Goal: Information Seeking & Learning: Learn about a topic

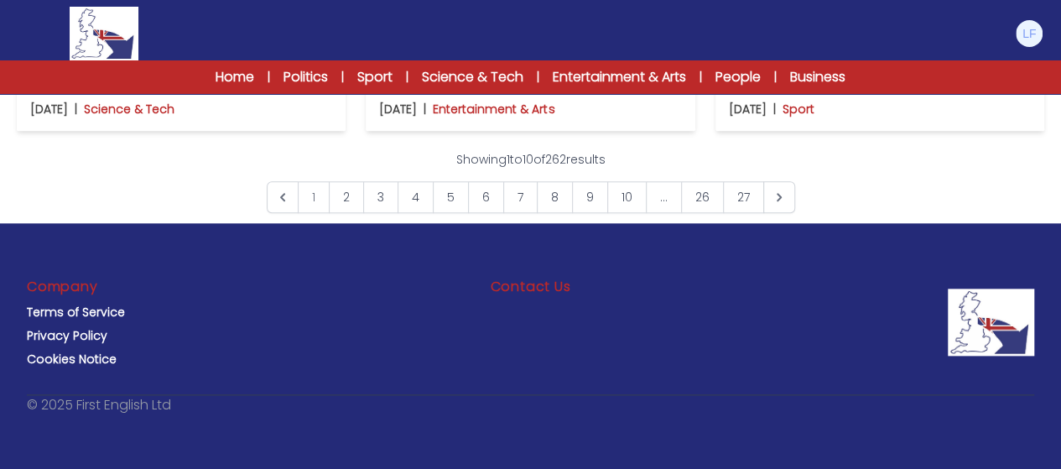
scroll to position [1517, 0]
click at [1028, 39] on img at bounding box center [1028, 33] width 27 height 27
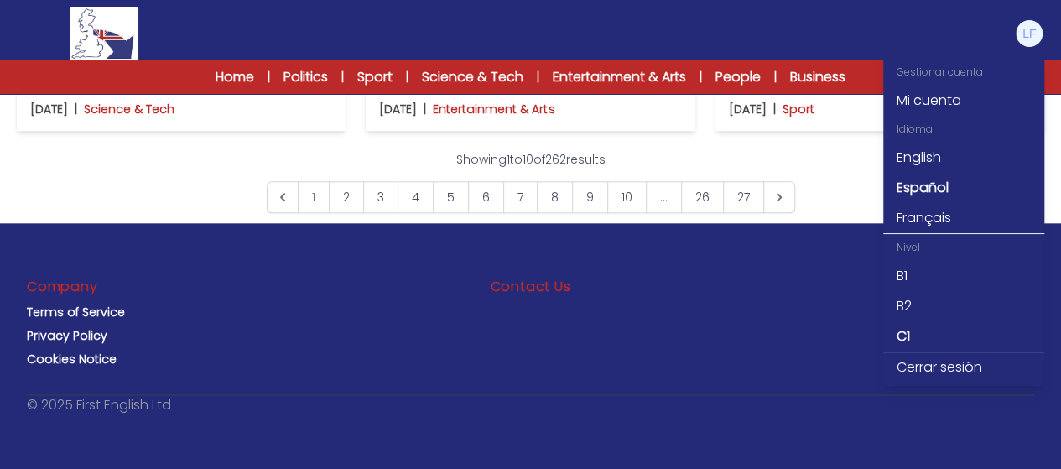
click at [796, 156] on div "< > Showing 1 to 10 of 262 results 1 2" at bounding box center [530, 182] width 1027 height 62
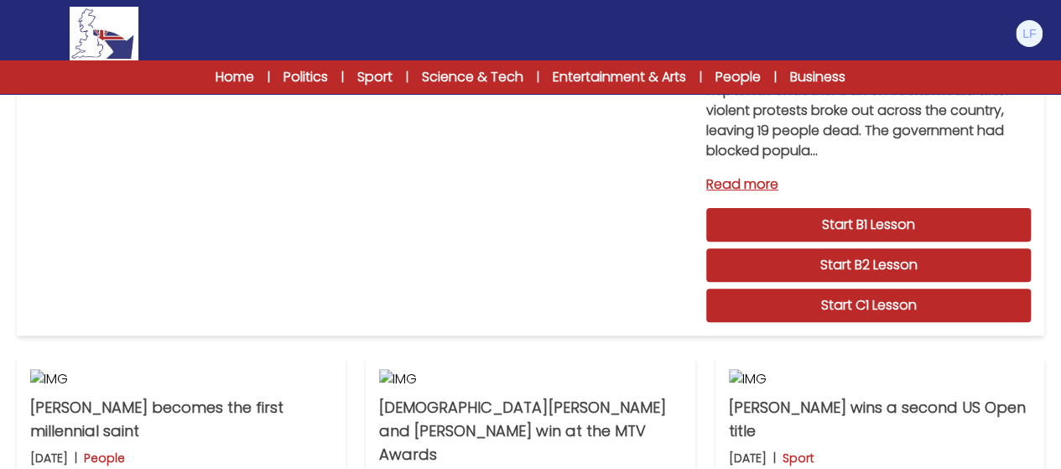
scroll to position [0, 0]
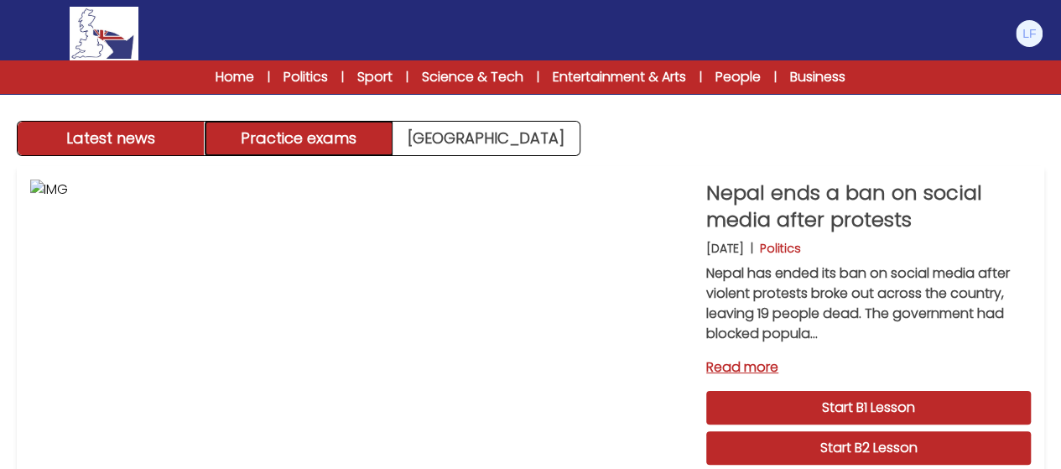
click at [347, 140] on button "Practice exams" at bounding box center [299, 139] width 188 height 34
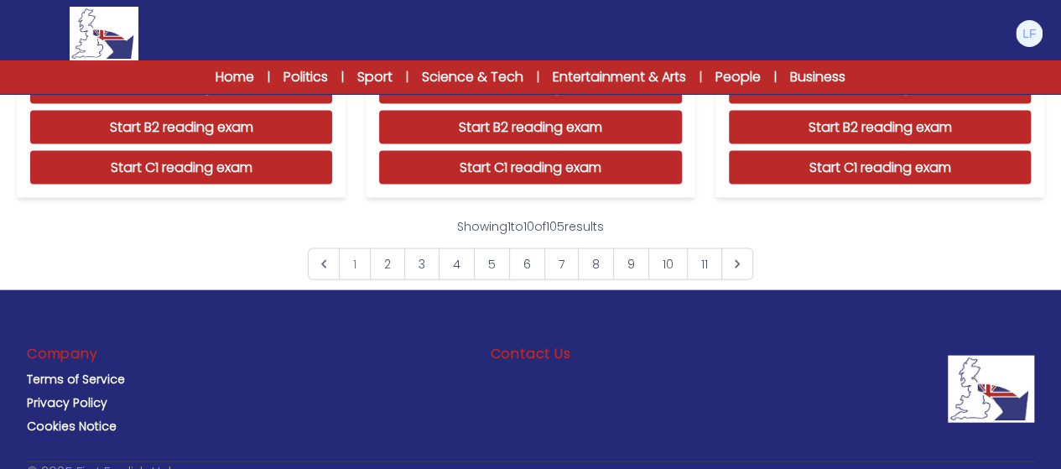
scroll to position [1747, 0]
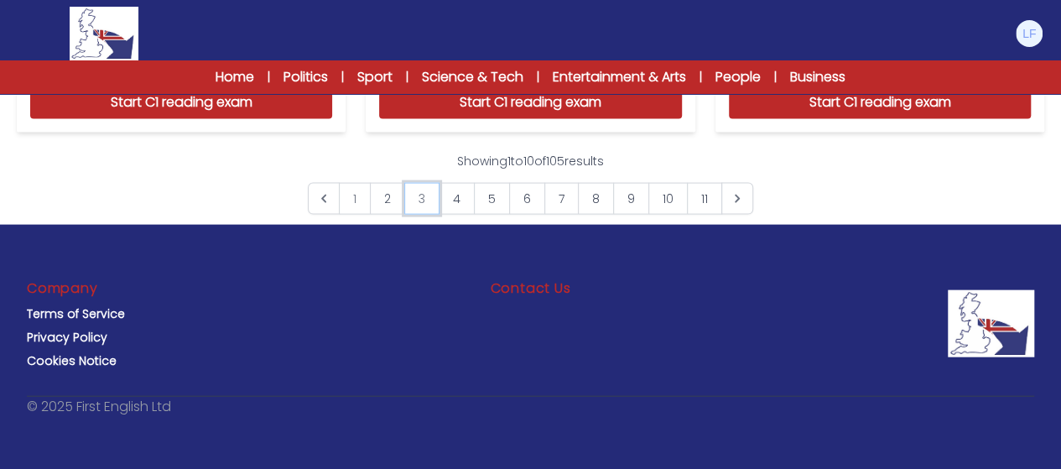
click at [433, 200] on link "3" at bounding box center [421, 199] width 35 height 32
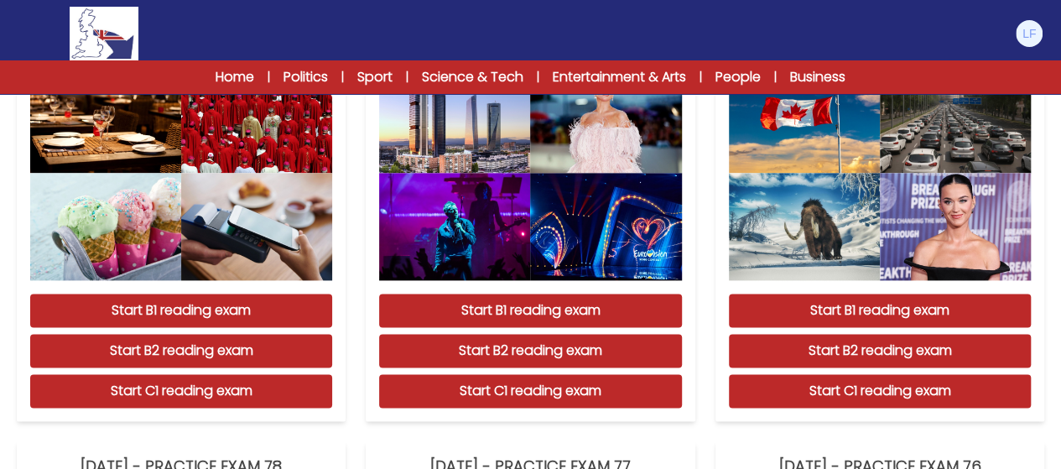
scroll to position [1045, 0]
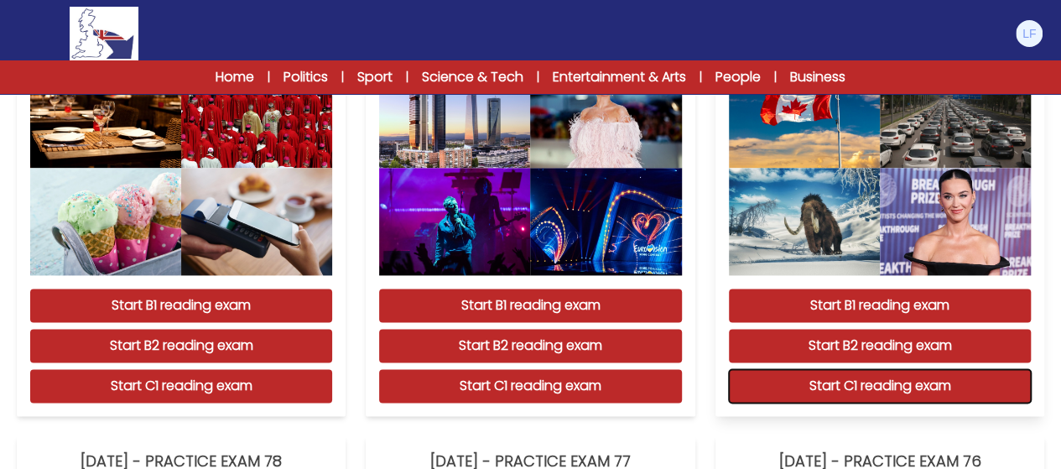
click at [778, 375] on button "Start C1 reading exam" at bounding box center [880, 386] width 302 height 34
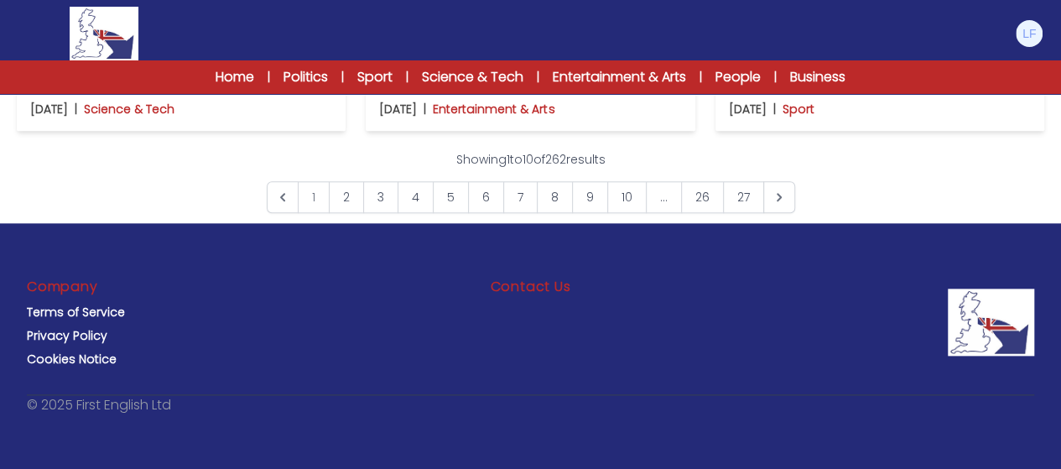
scroll to position [1294, 0]
click at [308, 213] on span "1" at bounding box center [314, 197] width 32 height 32
click at [382, 213] on link "3" at bounding box center [380, 197] width 35 height 32
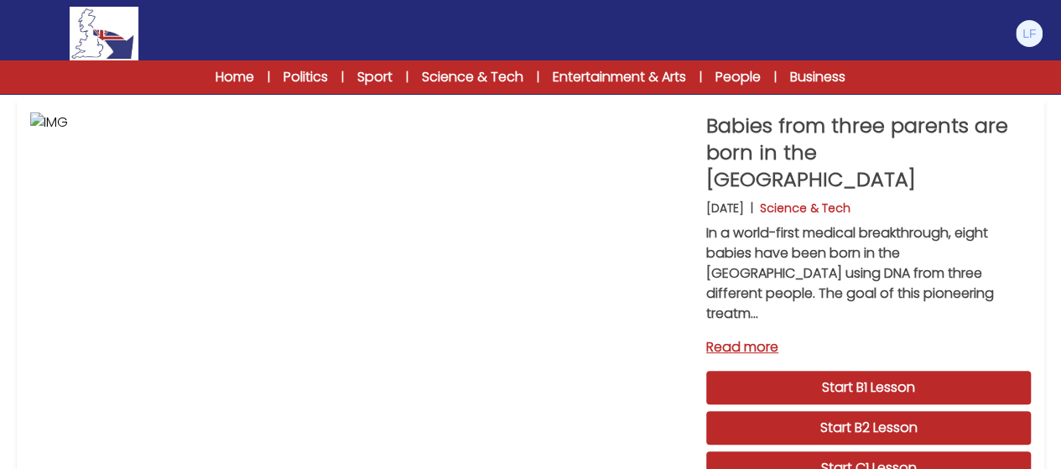
scroll to position [101, 0]
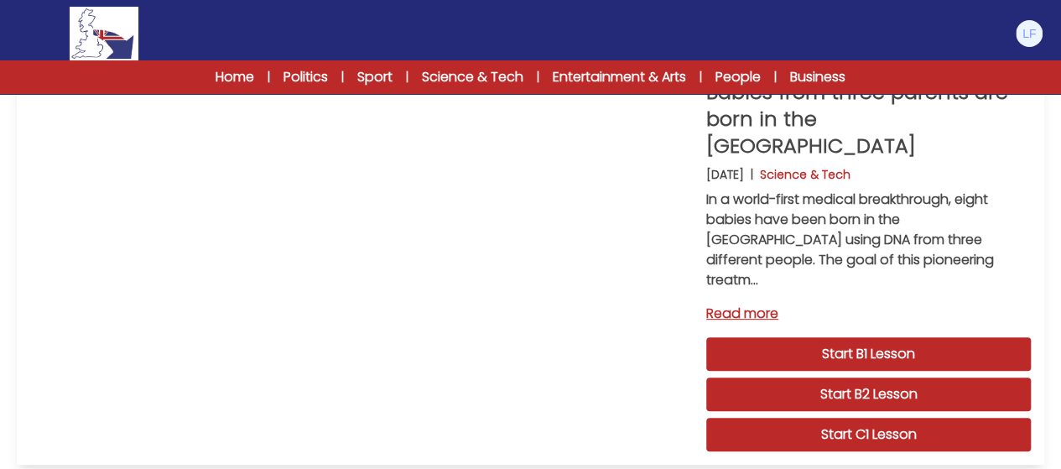
click at [765, 418] on link "Start C1 Lesson" at bounding box center [868, 435] width 324 height 34
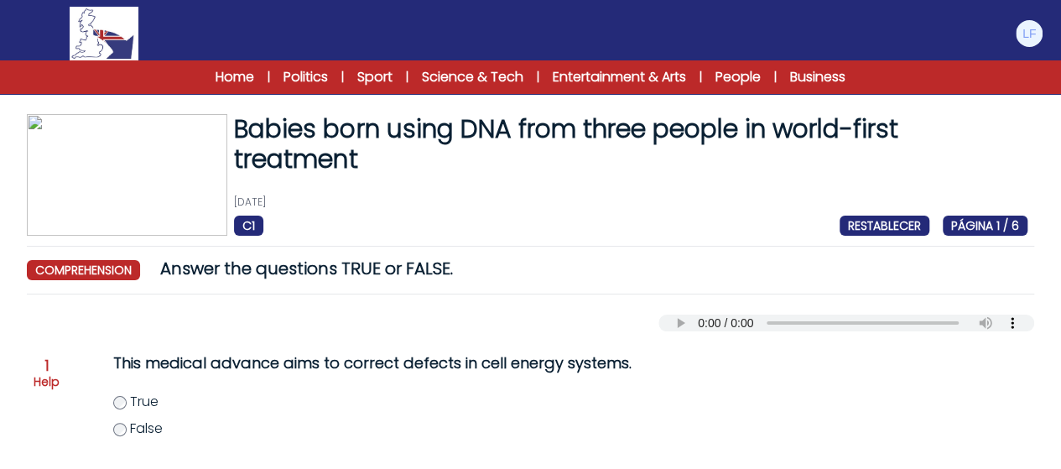
click at [657, 201] on p "[DATE]" at bounding box center [630, 201] width 793 height 13
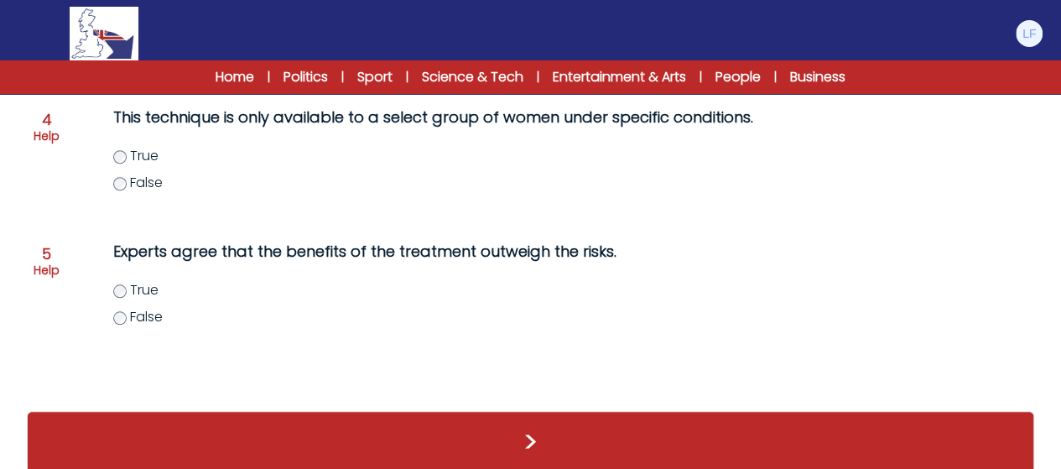
scroll to position [667, 0]
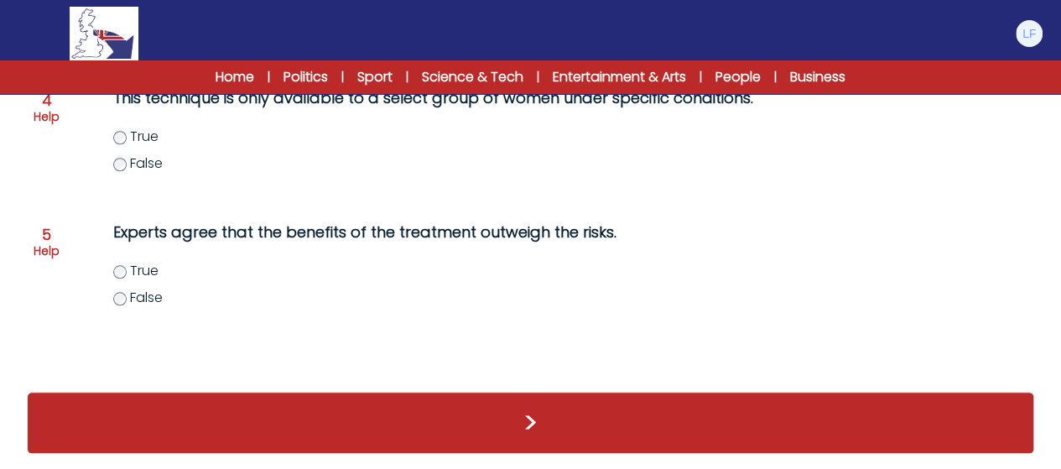
click at [137, 269] on span "True" at bounding box center [144, 270] width 29 height 19
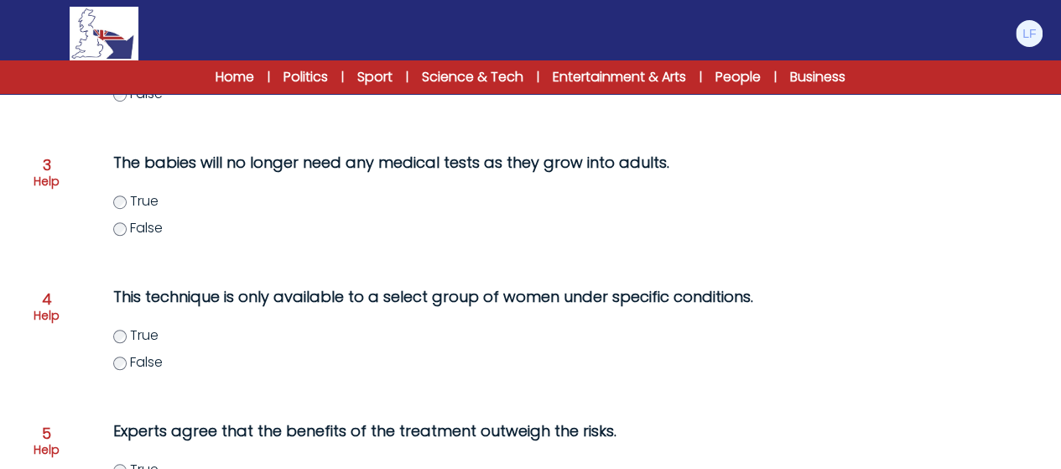
scroll to position [501, 0]
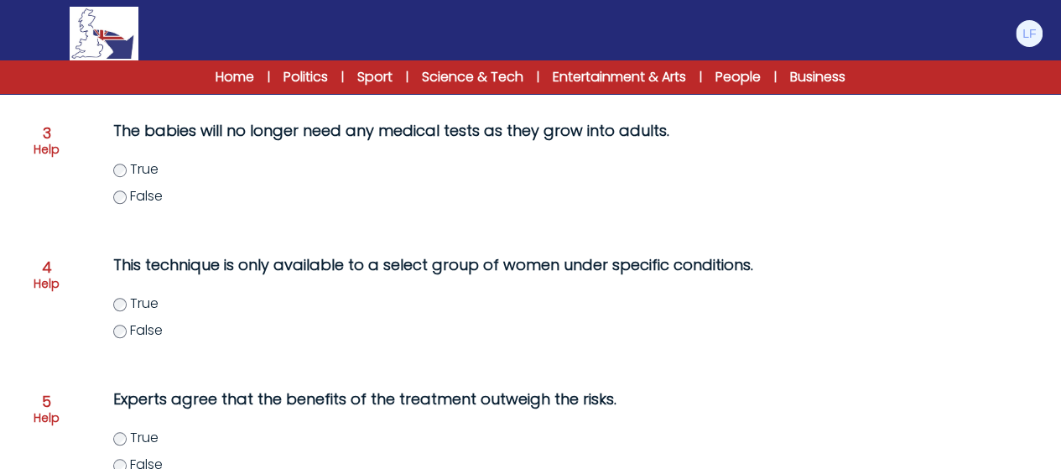
click at [154, 333] on span "False" at bounding box center [146, 329] width 33 height 19
click at [144, 169] on span "True" at bounding box center [144, 168] width 29 height 19
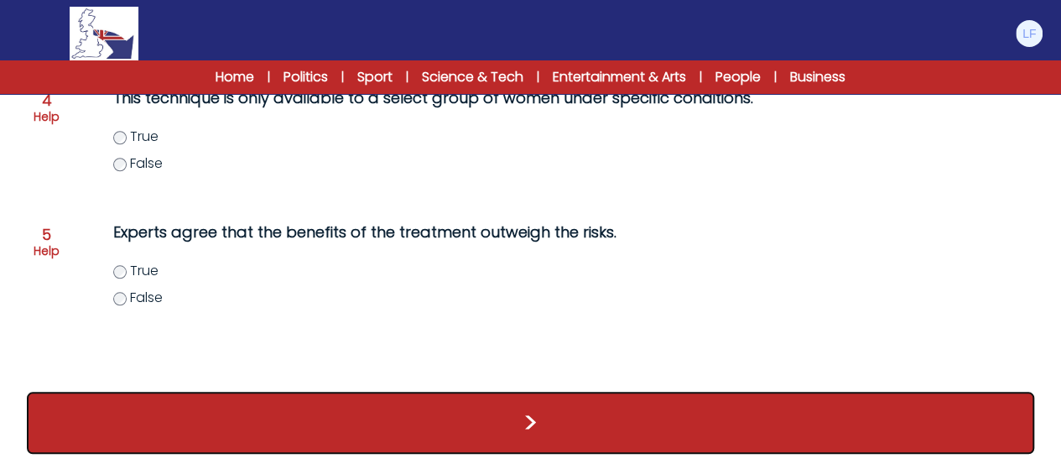
click at [632, 395] on button ">" at bounding box center [530, 423] width 1007 height 62
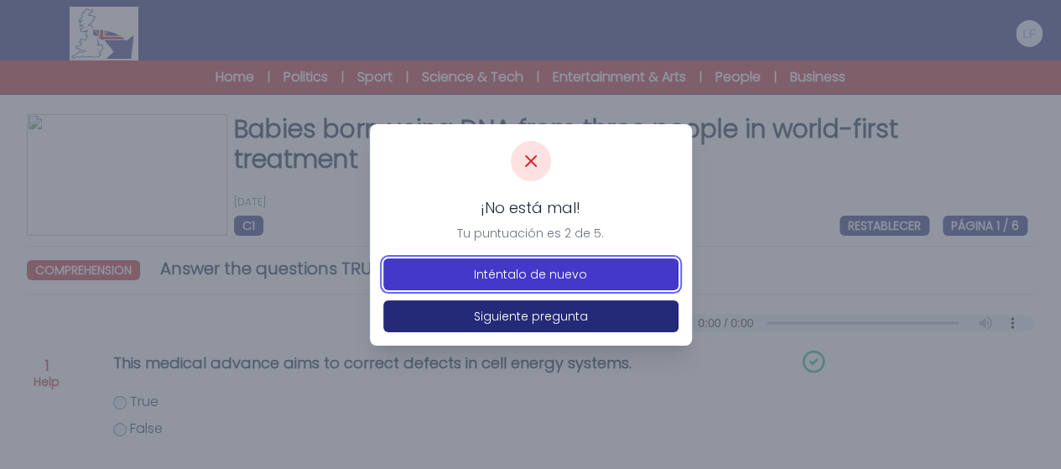
click at [568, 279] on button "Inténtalo de nuevo" at bounding box center [530, 274] width 295 height 32
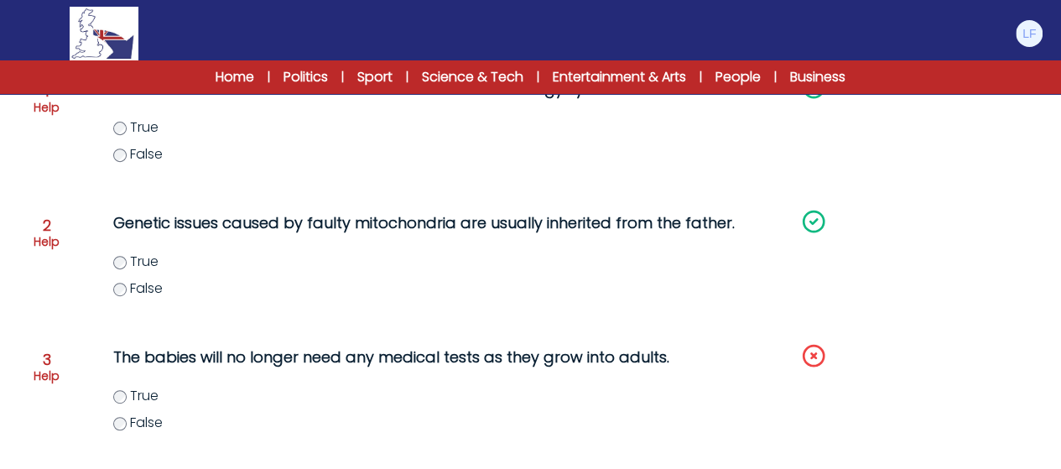
scroll to position [337, 0]
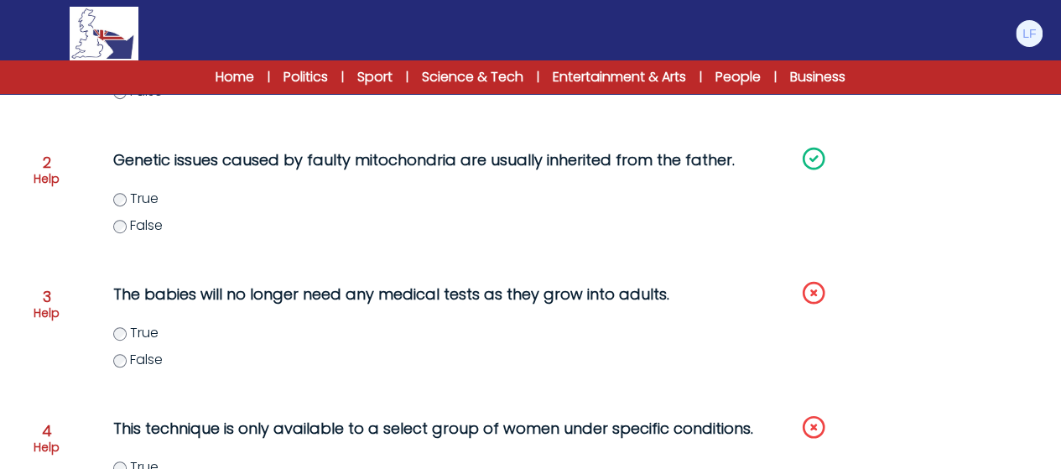
click at [111, 361] on div "The babies will no longer need any medical tests as they grow into adults. True…" at bounding box center [430, 336] width 700 height 121
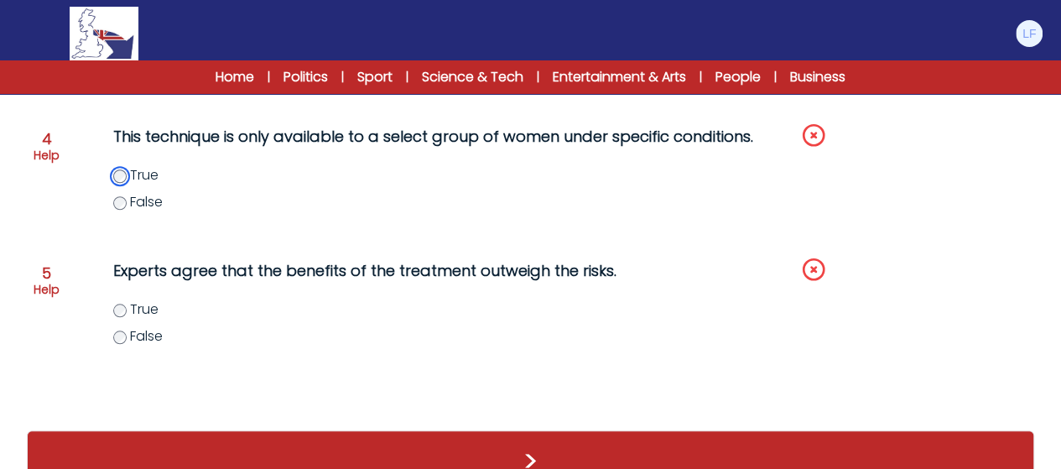
scroll to position [630, 0]
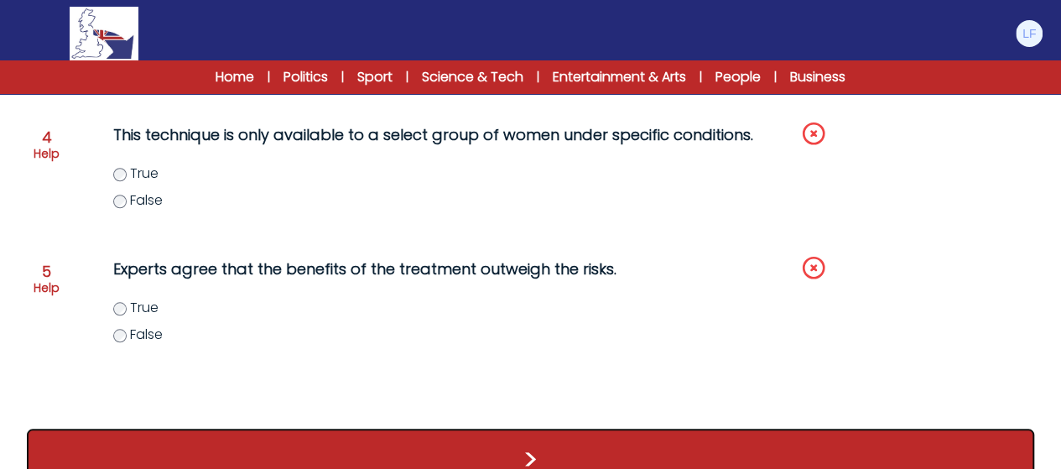
click at [568, 457] on button ">" at bounding box center [530, 459] width 1007 height 62
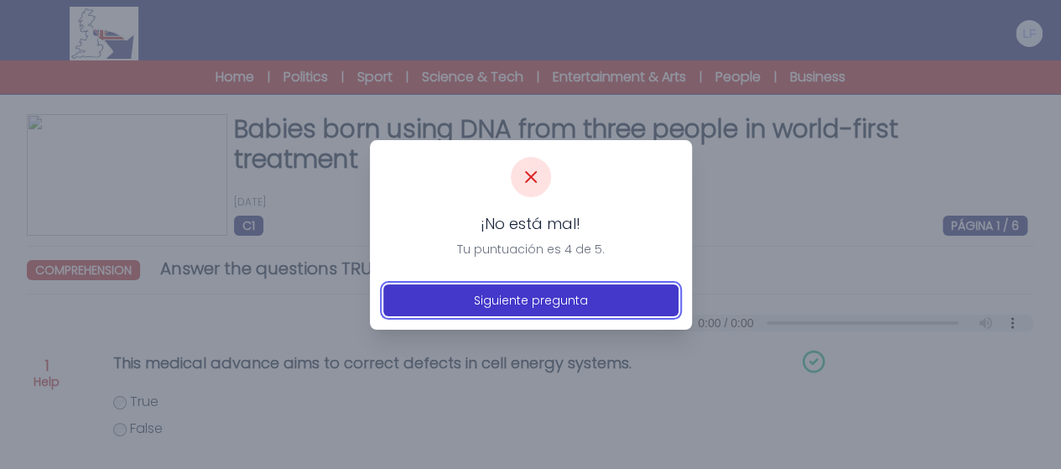
click at [568, 306] on button "Siguiente pregunta" at bounding box center [530, 300] width 295 height 32
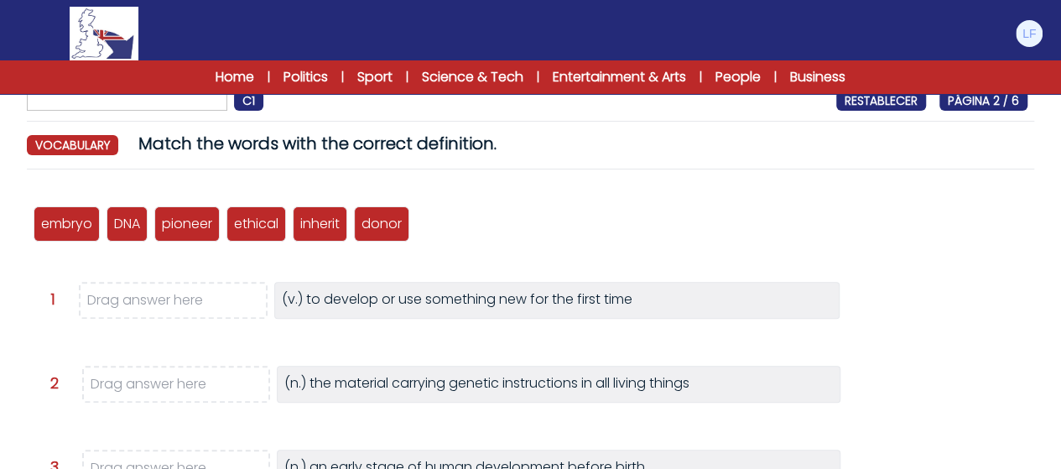
scroll to position [134, 0]
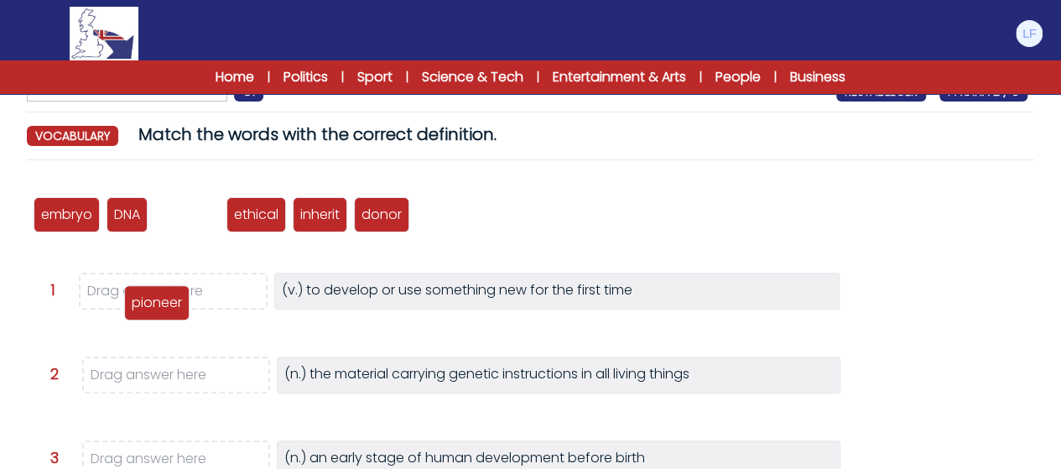
drag, startPoint x: 195, startPoint y: 246, endPoint x: 166, endPoint y: 307, distance: 67.5
click at [166, 307] on p "pioneer" at bounding box center [157, 303] width 50 height 20
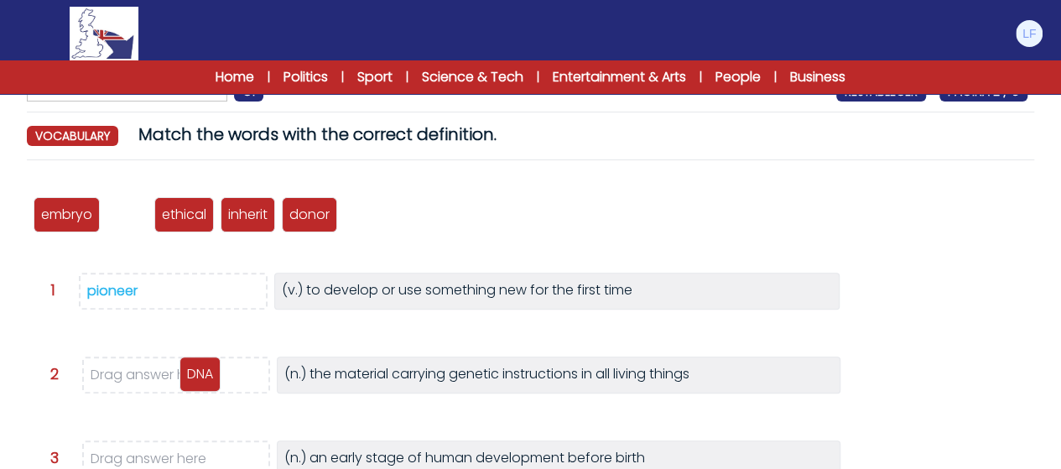
drag, startPoint x: 121, startPoint y: 222, endPoint x: 189, endPoint y: 377, distance: 169.7
click at [189, 377] on p "DNA" at bounding box center [200, 374] width 26 height 20
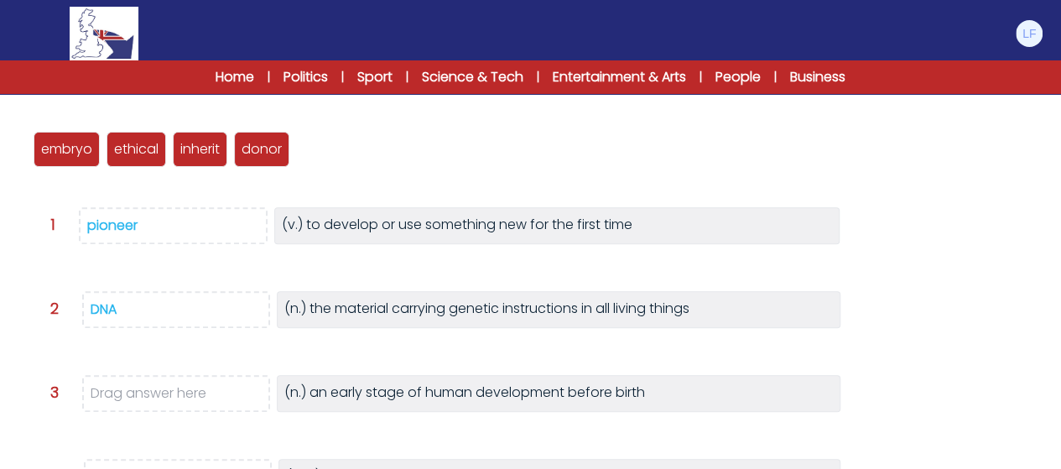
scroll to position [201, 0]
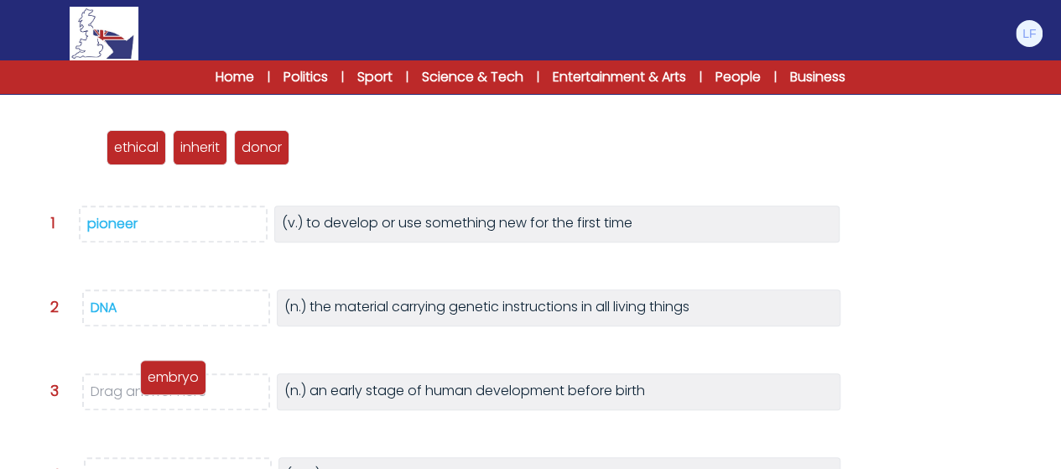
drag, startPoint x: 62, startPoint y: 150, endPoint x: 172, endPoint y: 397, distance: 269.8
click at [172, 387] on p "embryo" at bounding box center [173, 377] width 51 height 20
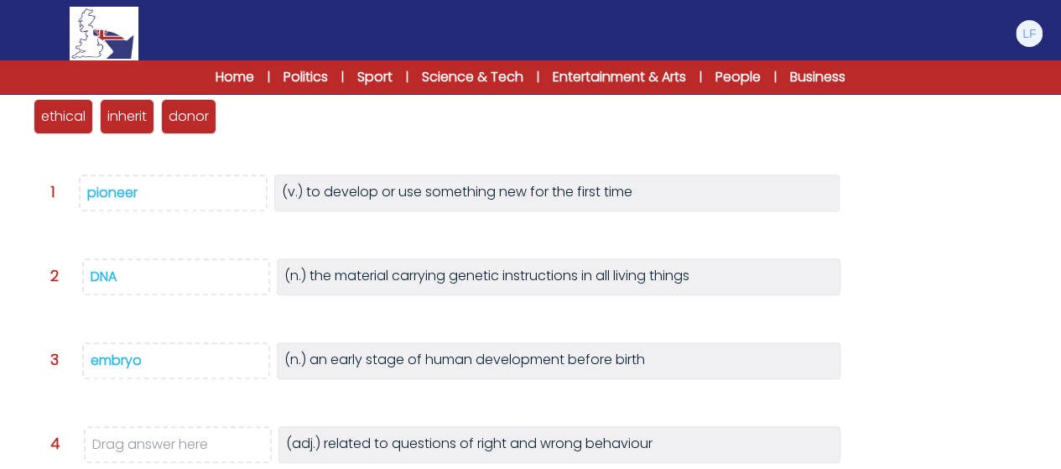
scroll to position [235, 0]
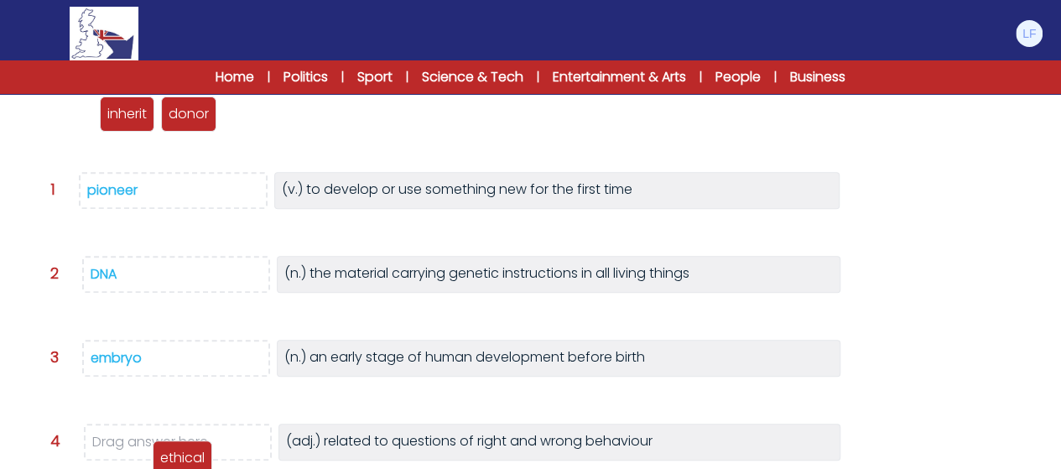
drag, startPoint x: 59, startPoint y: 122, endPoint x: 177, endPoint y: 464, distance: 361.9
click at [177, 464] on p "ethical" at bounding box center [182, 458] width 44 height 20
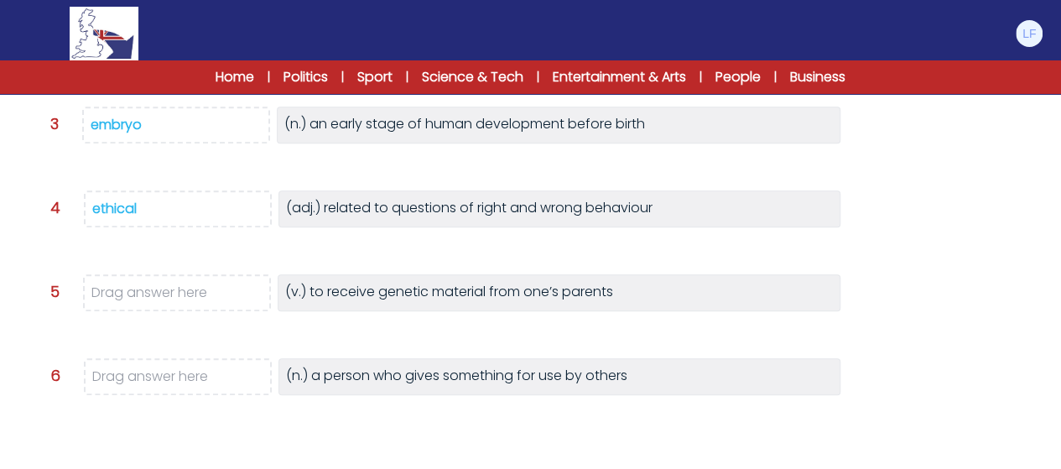
scroll to position [469, 0]
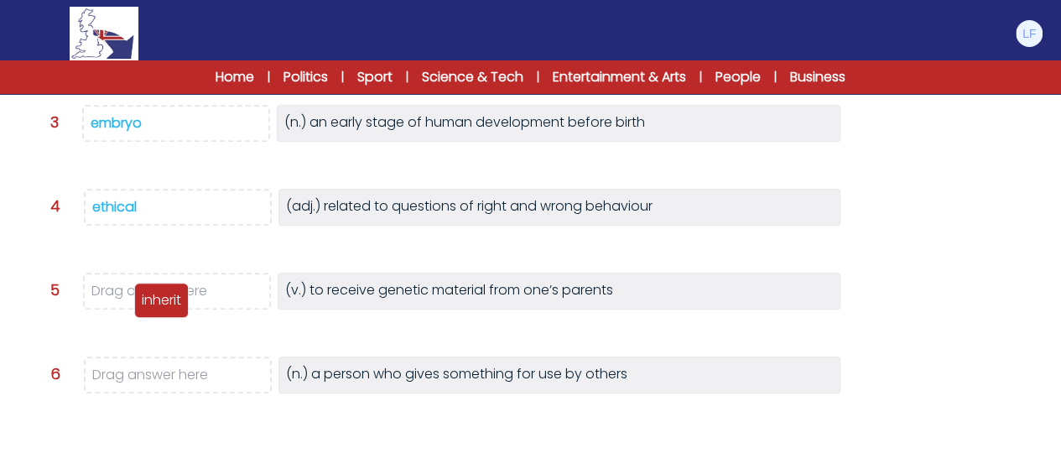
drag, startPoint x: 75, startPoint y: 98, endPoint x: 176, endPoint y: 284, distance: 211.6
click at [176, 284] on div "inherit" at bounding box center [161, 300] width 54 height 35
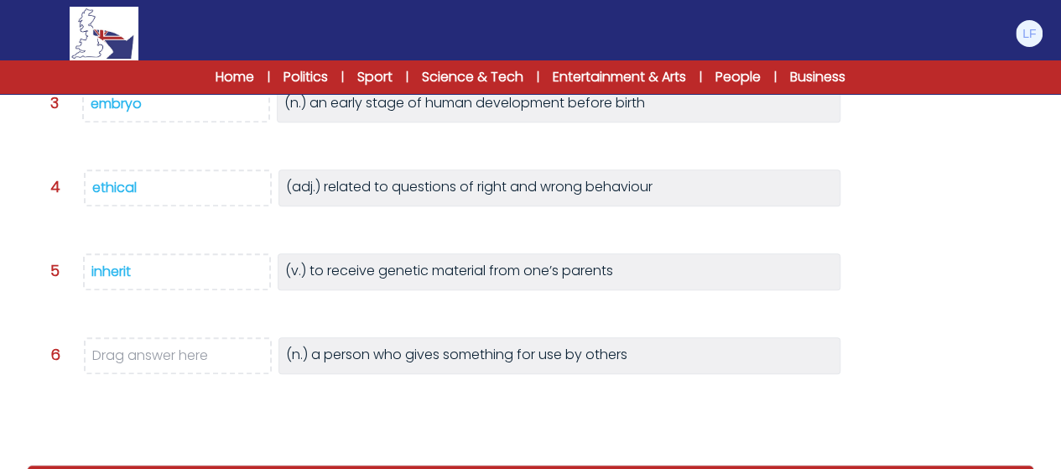
scroll to position [537, 0]
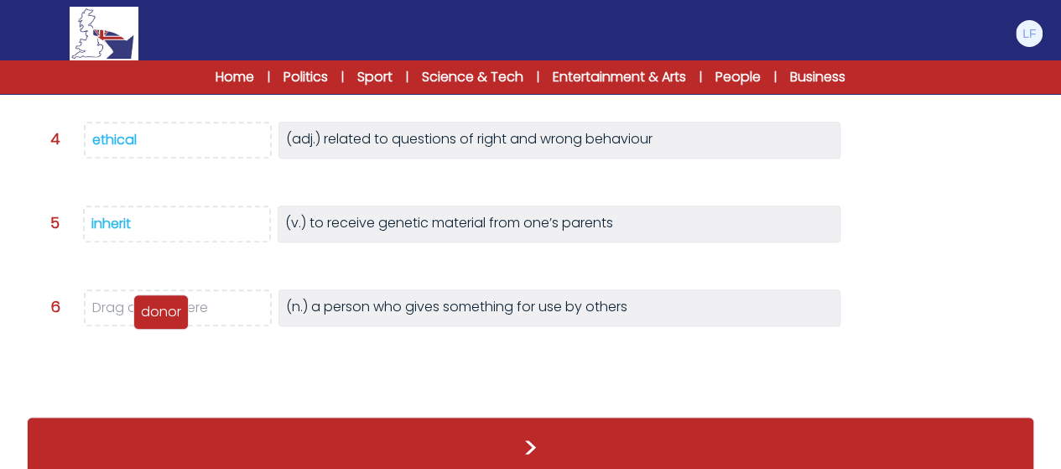
drag, startPoint x: 71, startPoint y: 178, endPoint x: 171, endPoint y: 305, distance: 161.8
click at [171, 305] on p "donor" at bounding box center [161, 312] width 40 height 20
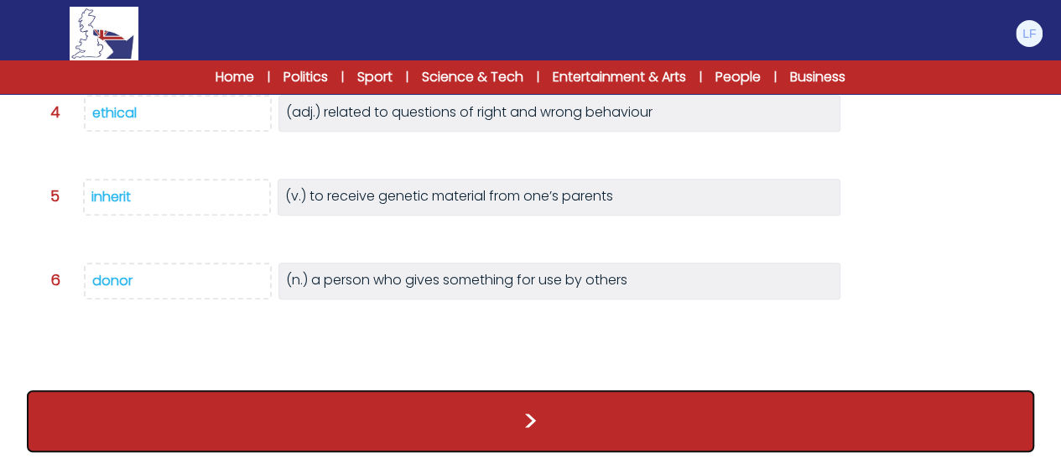
click at [241, 407] on button ">" at bounding box center [530, 421] width 1007 height 62
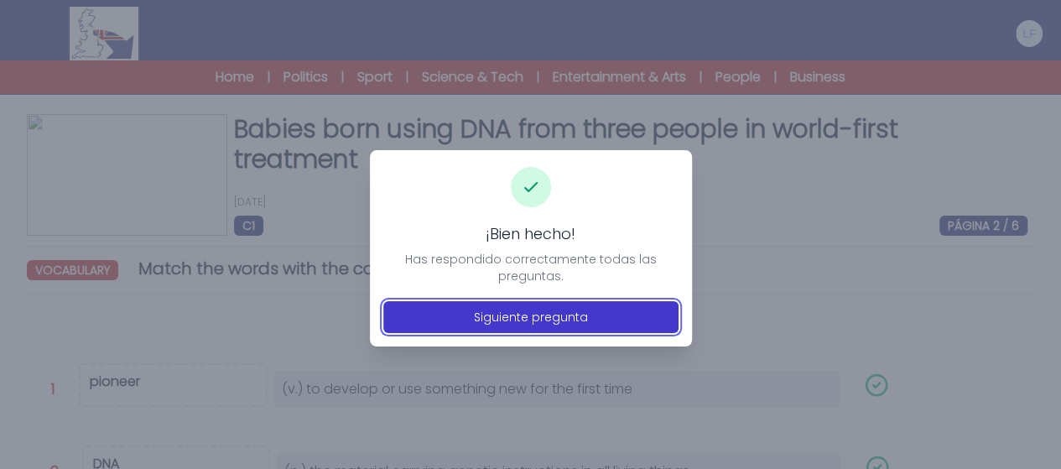
click at [480, 304] on button "Siguiente pregunta" at bounding box center [530, 317] width 295 height 32
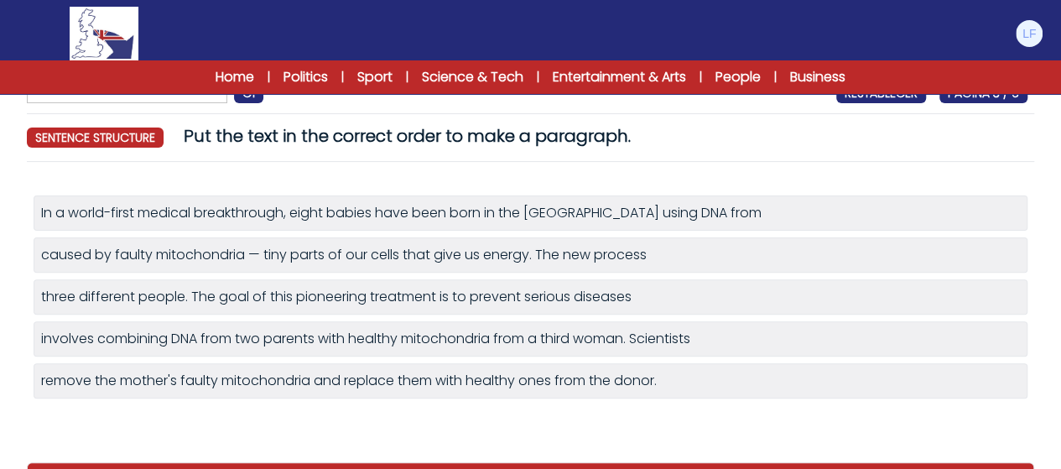
scroll to position [134, 0]
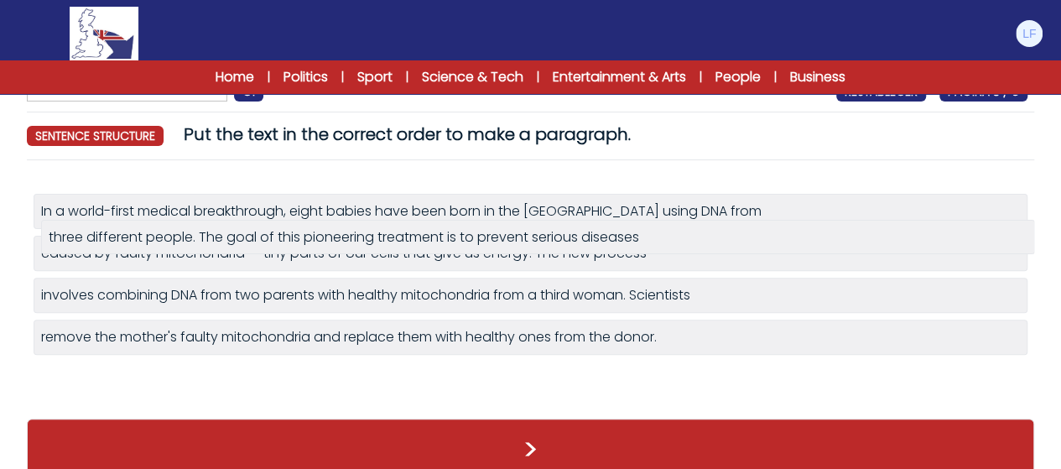
drag, startPoint x: 359, startPoint y: 298, endPoint x: 366, endPoint y: 241, distance: 57.5
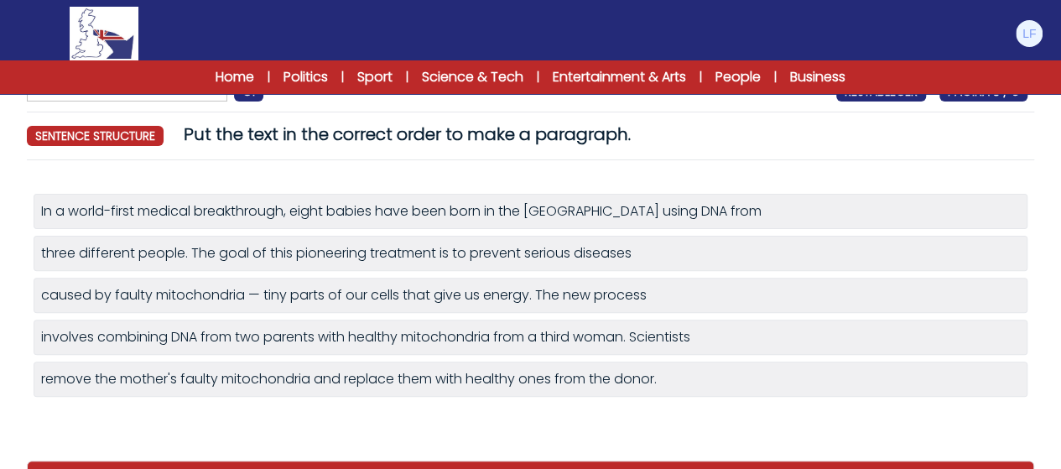
click at [334, 413] on div "In a world-first medical breakthrough, eight babies have been born in the UK us…" at bounding box center [530, 309] width 1007 height 270
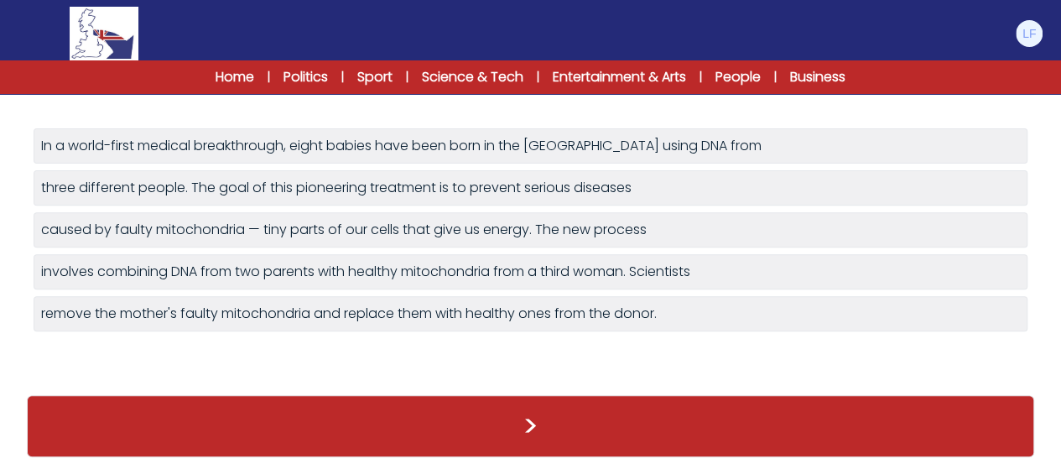
scroll to position [200, 0]
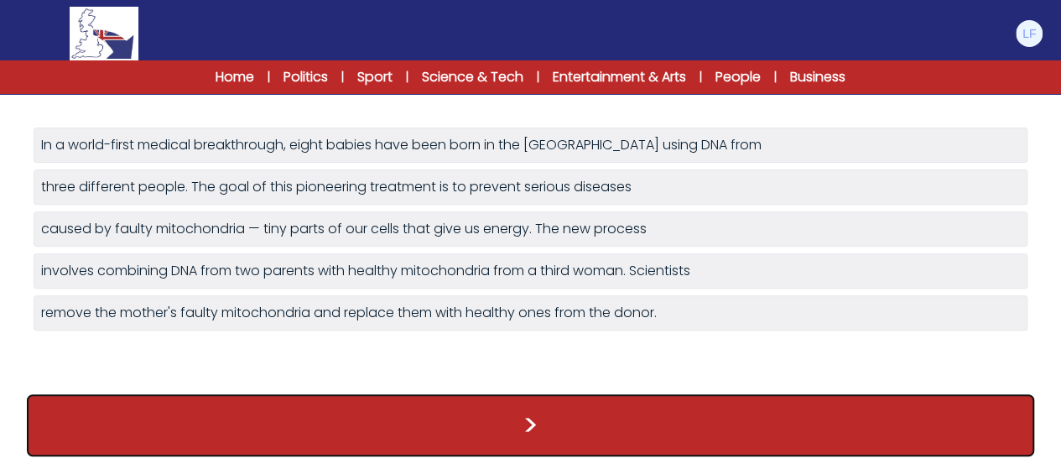
click at [334, 413] on button ">" at bounding box center [530, 425] width 1007 height 62
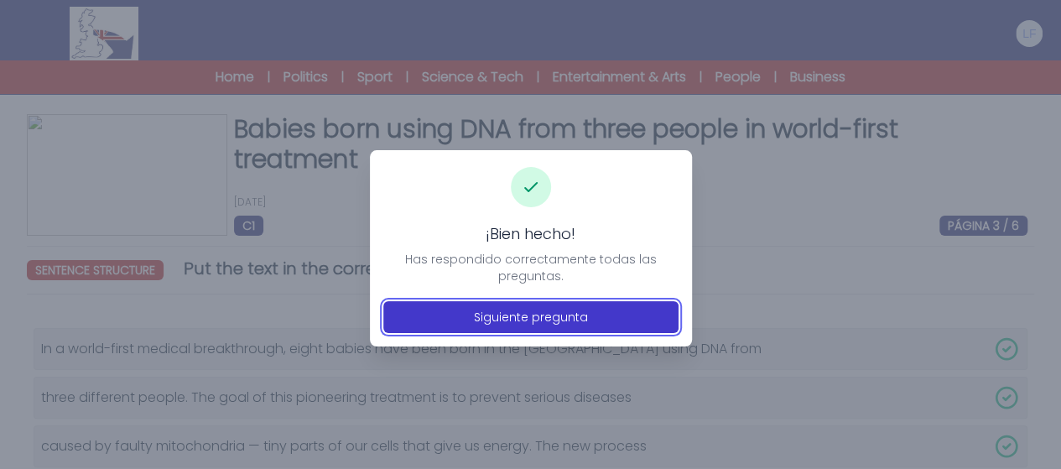
click at [453, 309] on button "Siguiente pregunta" at bounding box center [530, 317] width 295 height 32
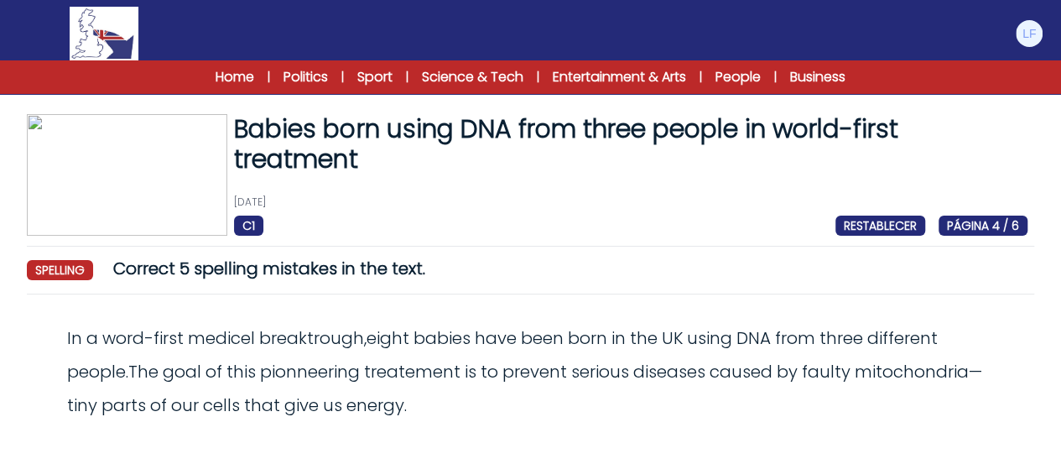
click at [433, 236] on div "Babies born using DNA from three people in world-first treatment [DATE] C1 REST…" at bounding box center [530, 336] width 1061 height 444
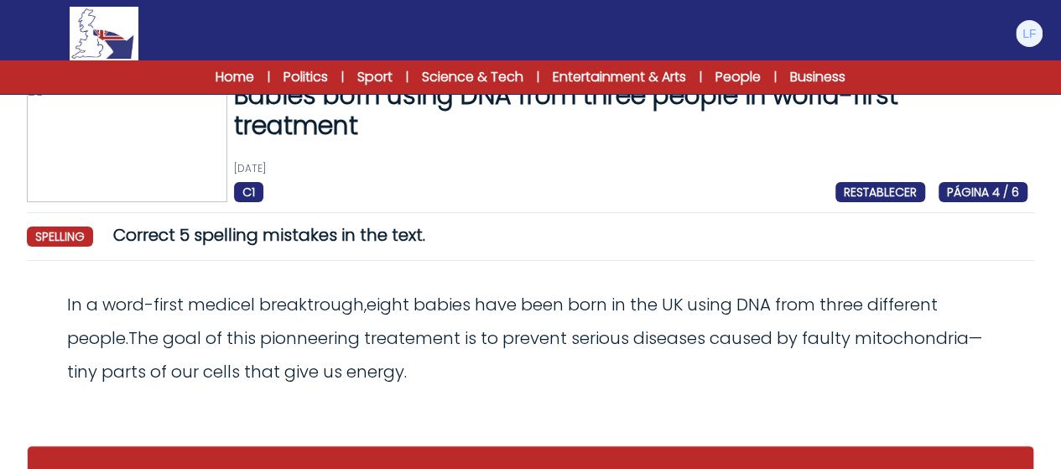
scroll to position [87, 0]
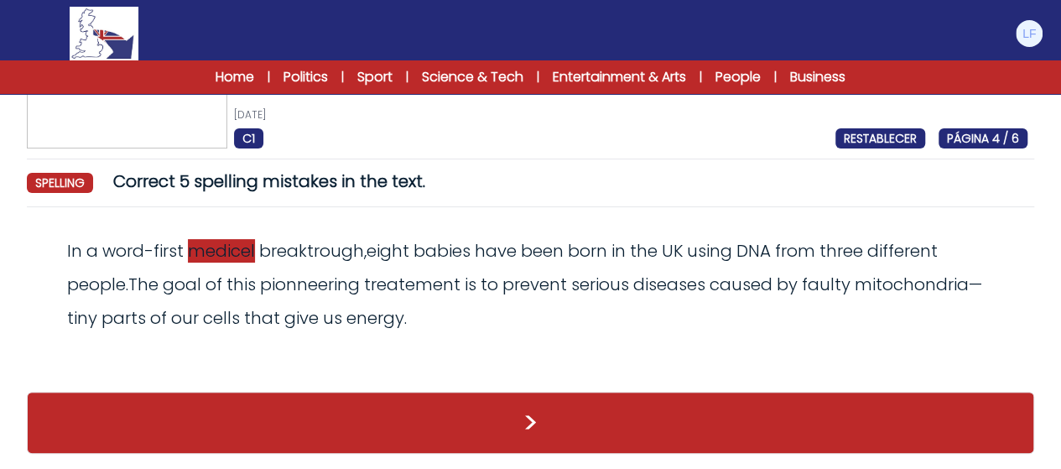
click at [205, 259] on span "medicel" at bounding box center [221, 250] width 67 height 23
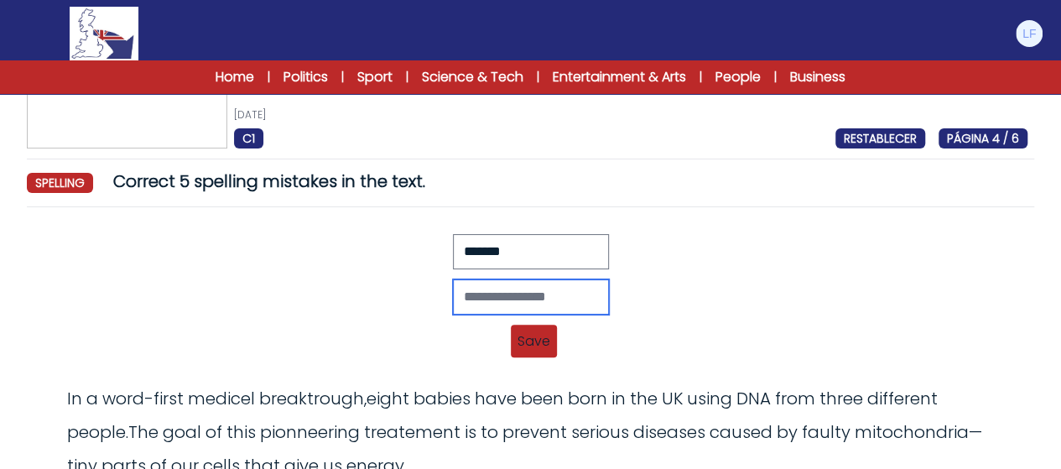
click at [478, 298] on input "text" at bounding box center [531, 296] width 156 height 35
type input "*******"
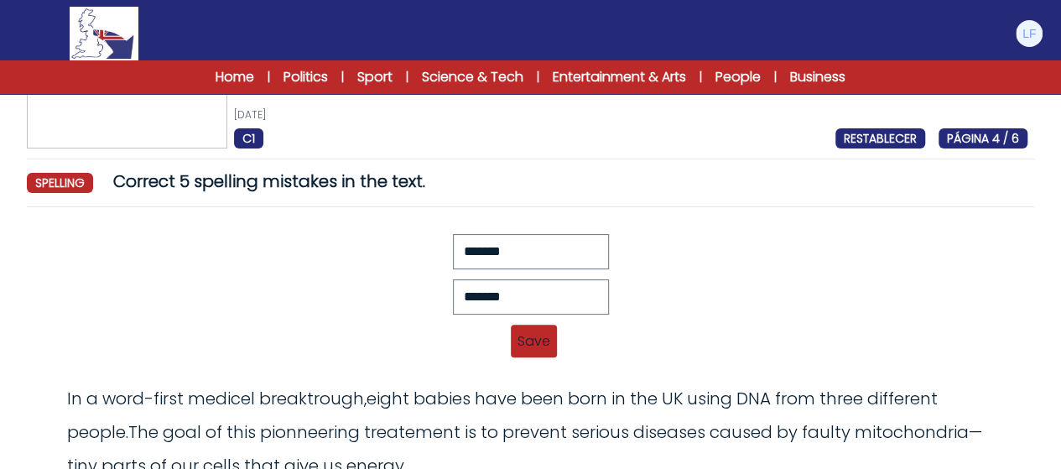
click at [522, 340] on span "Save" at bounding box center [534, 340] width 46 height 33
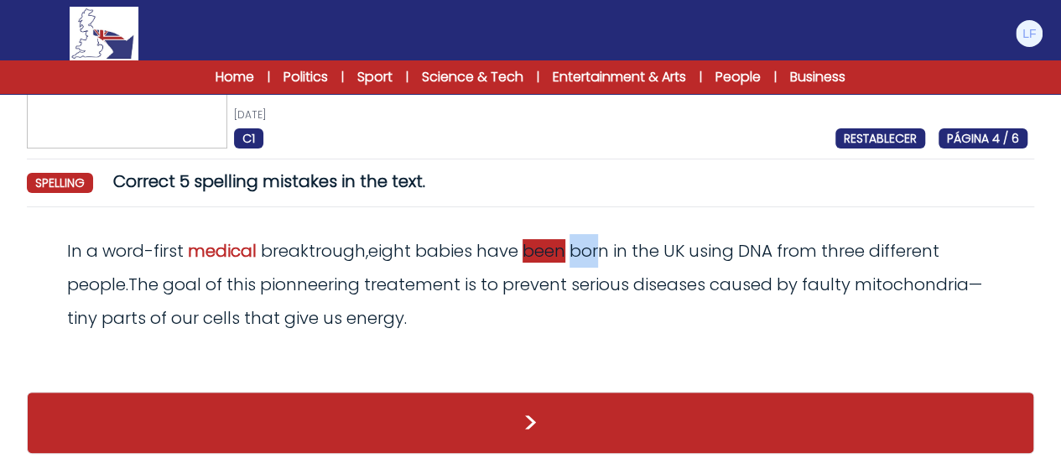
drag, startPoint x: 580, startPoint y: 256, endPoint x: 610, endPoint y: 255, distance: 30.2
click at [608, 255] on span "born" at bounding box center [588, 250] width 39 height 23
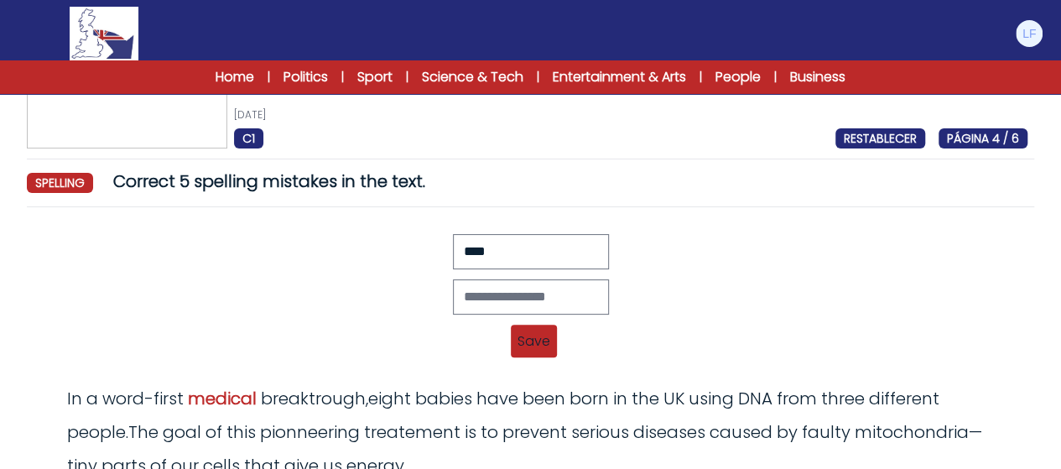
click at [672, 328] on div "Revert Save In a word-first medicel breaktrough, eight babies have been born in…" at bounding box center [530, 301] width 993 height 134
click at [808, 336] on div "Revert Save In a word-first medicel breaktrough, eight babies have been born in…" at bounding box center [530, 341] width 993 height 20
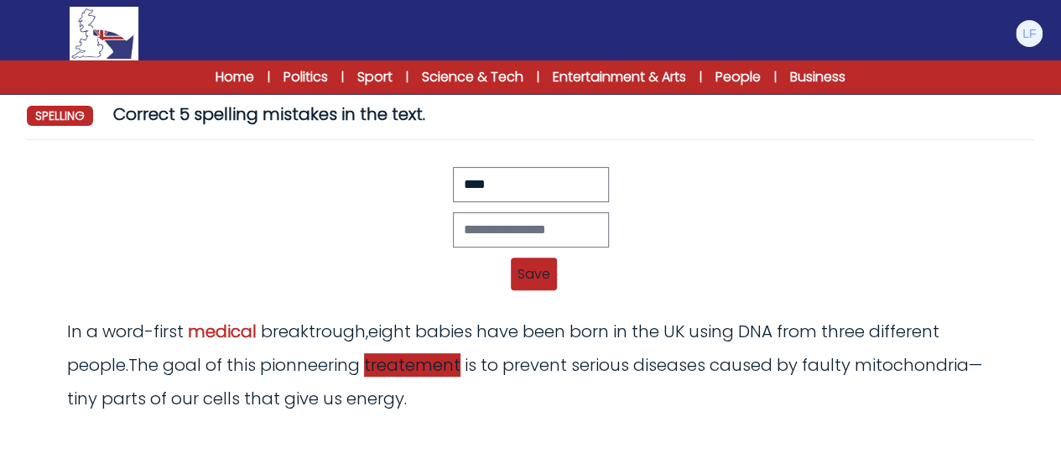
scroll to position [188, 0]
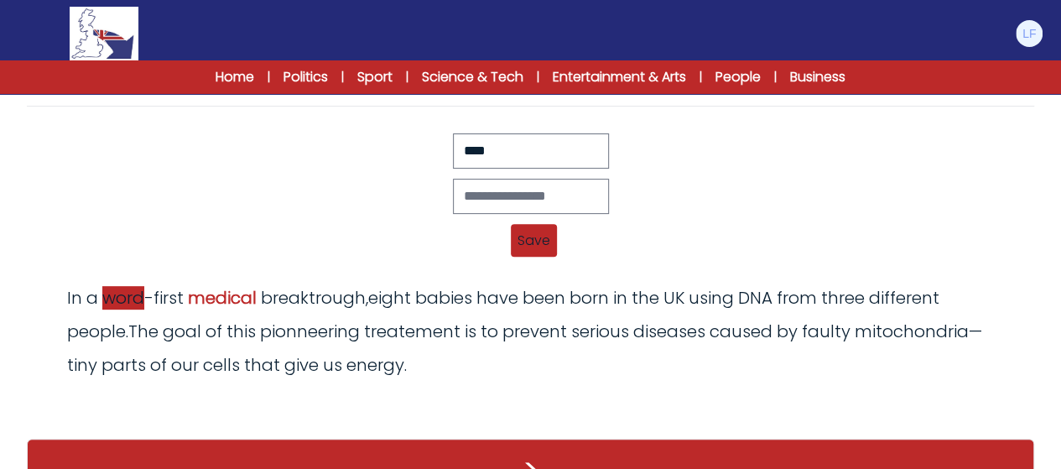
click at [133, 302] on span "word" at bounding box center [123, 297] width 42 height 23
click at [516, 174] on div "Revert Save In a word-first medicel breaktrough, eight babies have been born in…" at bounding box center [530, 200] width 993 height 134
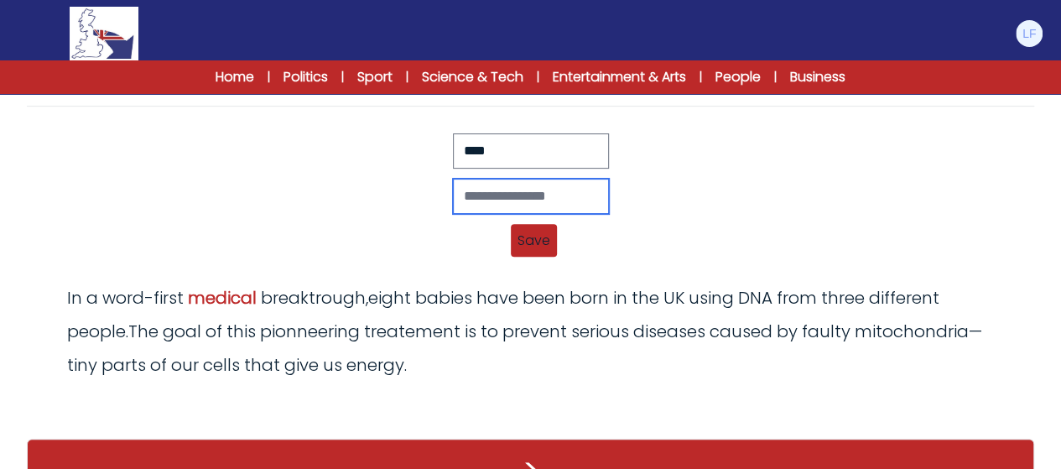
click at [516, 189] on input "text" at bounding box center [531, 196] width 156 height 35
type input "*****"
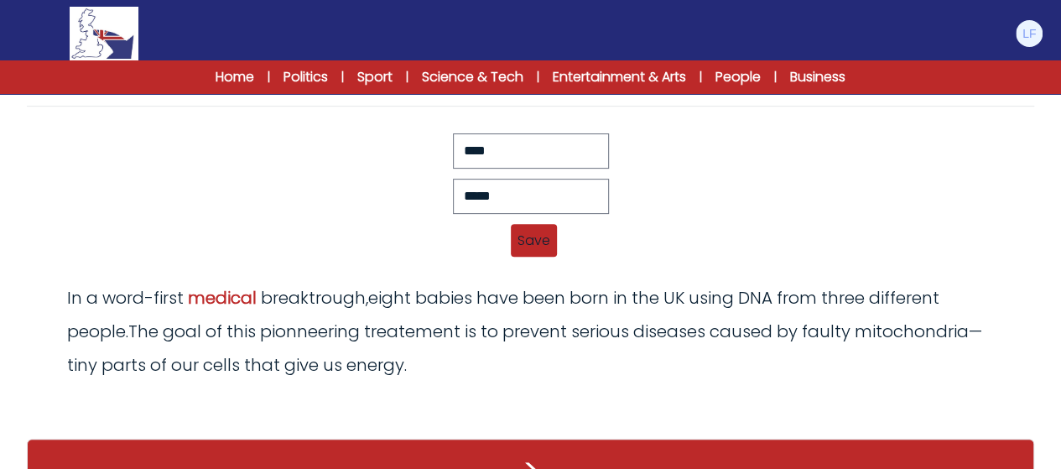
click at [527, 239] on span "Save" at bounding box center [534, 240] width 46 height 33
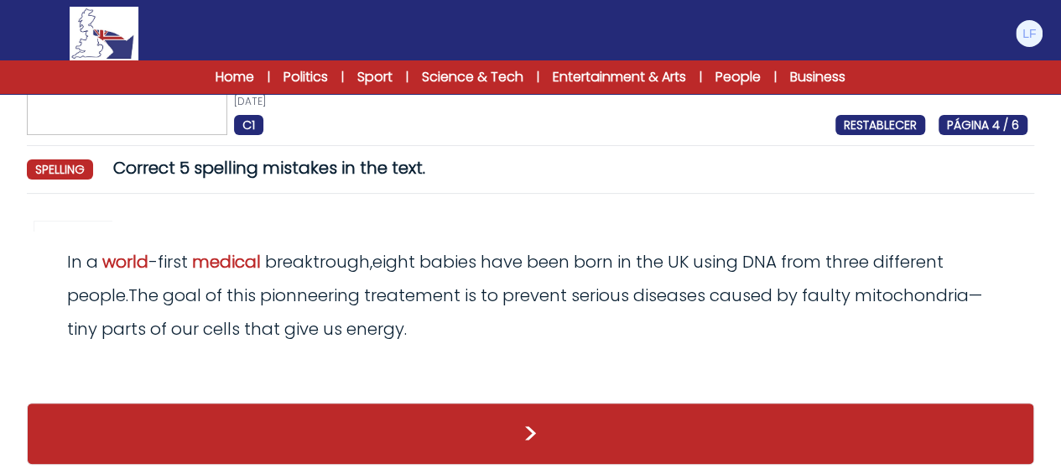
scroll to position [87, 0]
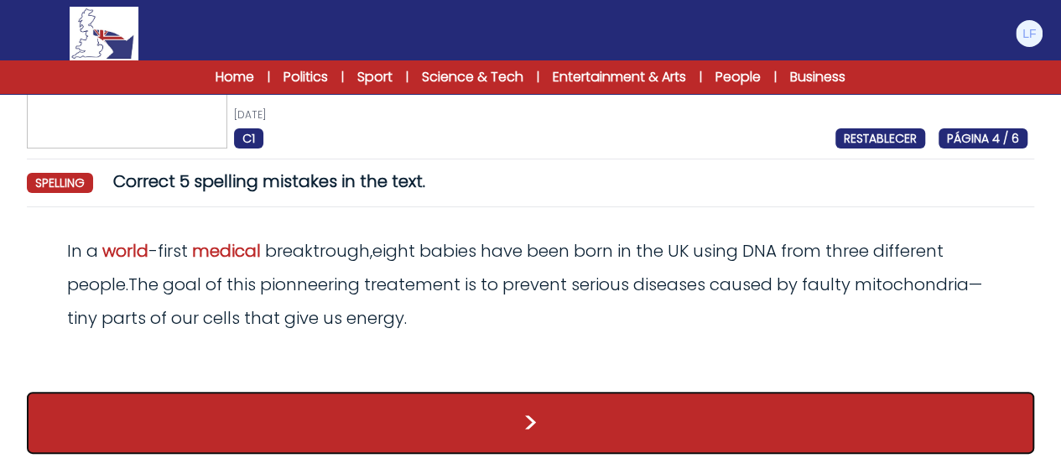
click at [211, 414] on button ">" at bounding box center [530, 423] width 1007 height 62
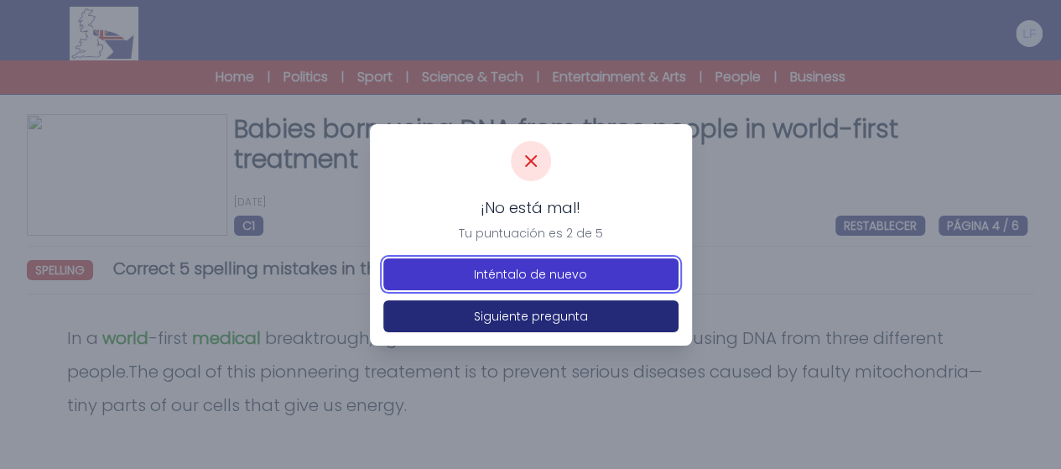
click at [452, 266] on button "Inténtalo de nuevo" at bounding box center [530, 274] width 295 height 32
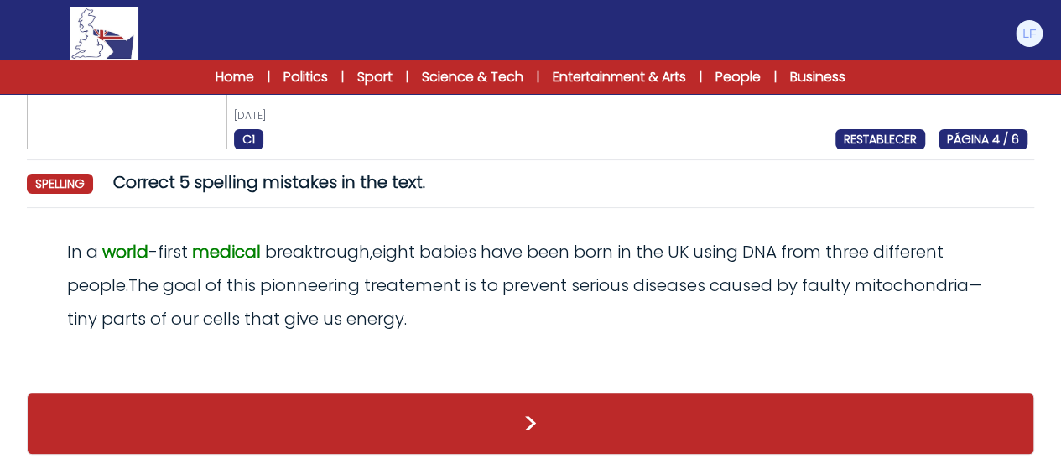
scroll to position [87, 0]
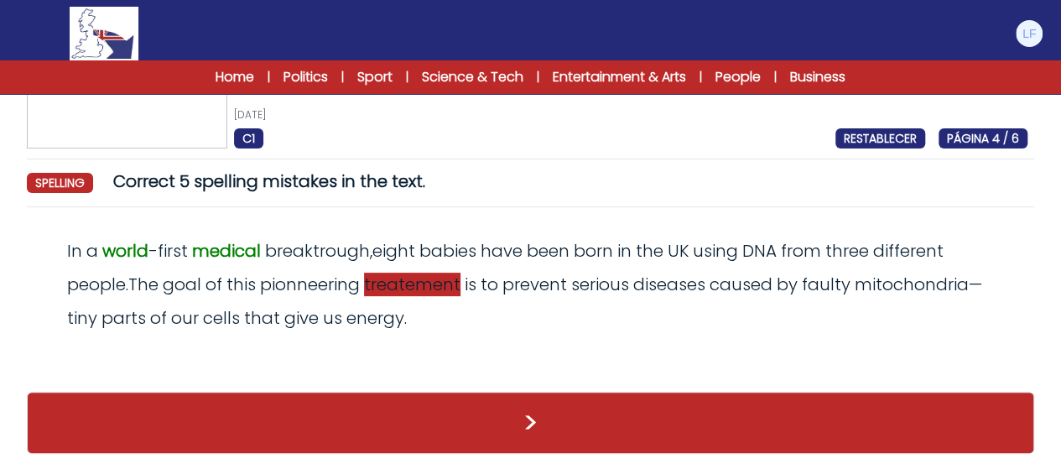
click at [401, 287] on span "treatement" at bounding box center [412, 283] width 96 height 23
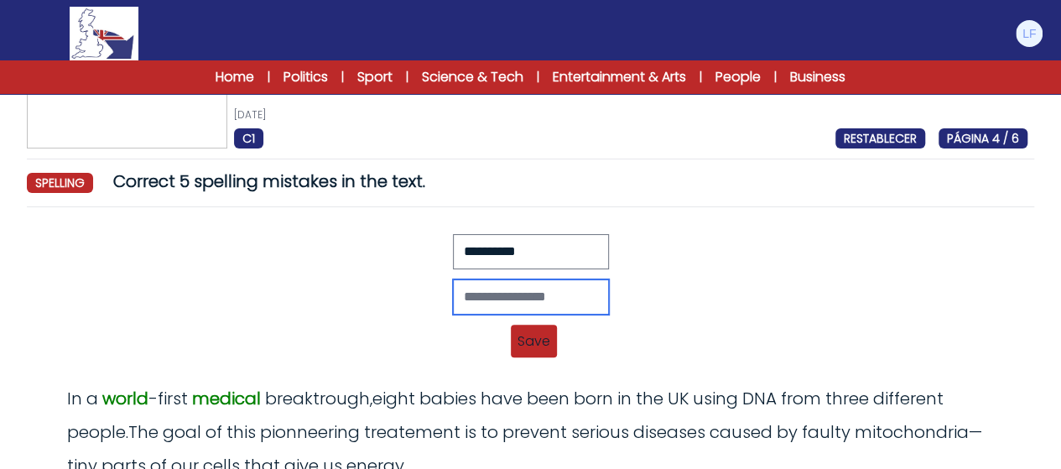
click at [474, 289] on input "text" at bounding box center [531, 296] width 156 height 35
type input "*********"
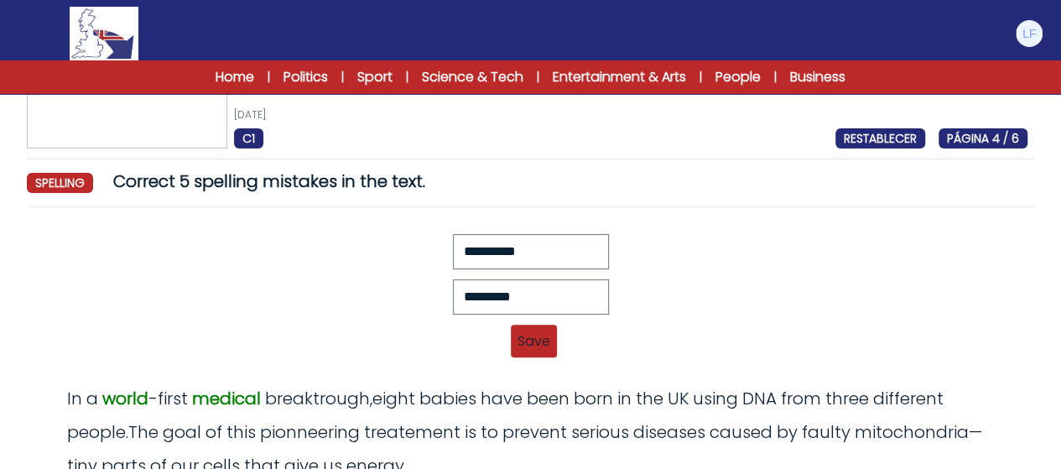
click at [542, 330] on span "Save" at bounding box center [534, 340] width 46 height 33
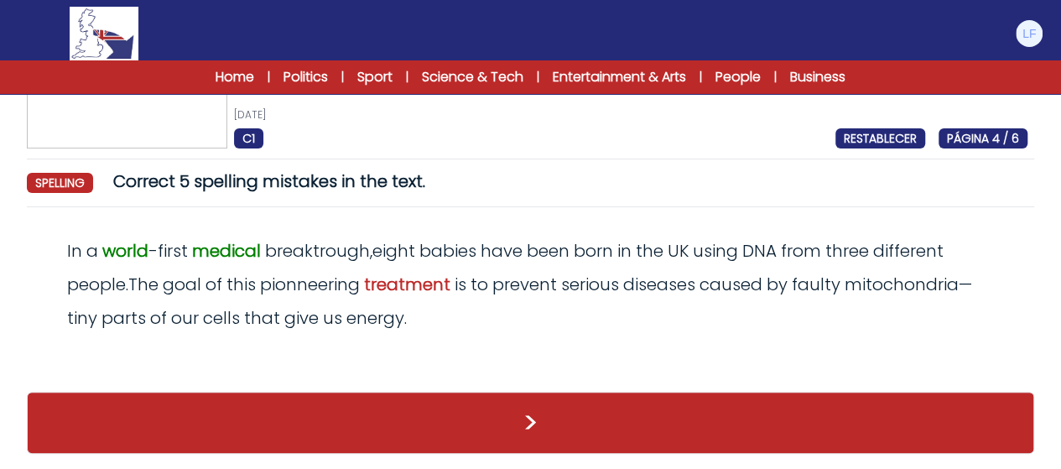
click at [636, 303] on div "In a world - first medical breaktrough , eight babies have been born in the [GE…" at bounding box center [530, 284] width 993 height 101
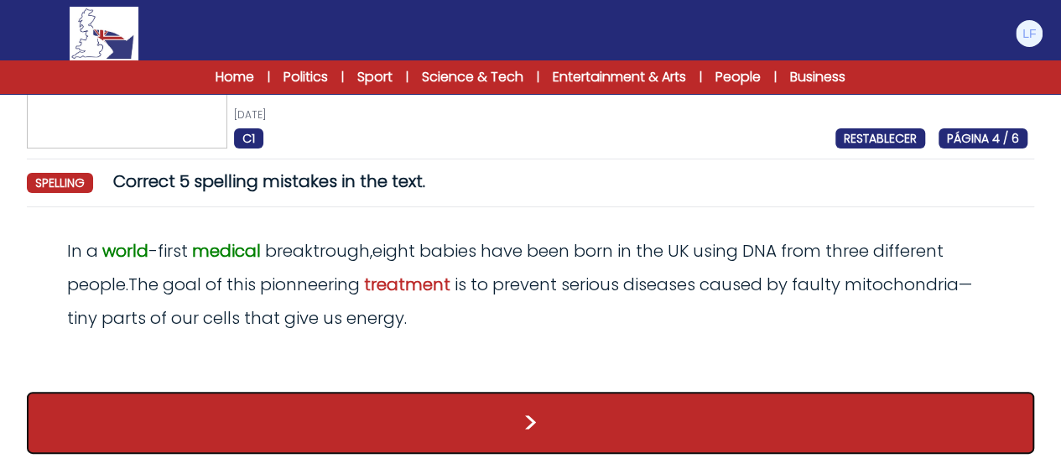
click at [362, 418] on button ">" at bounding box center [530, 423] width 1007 height 62
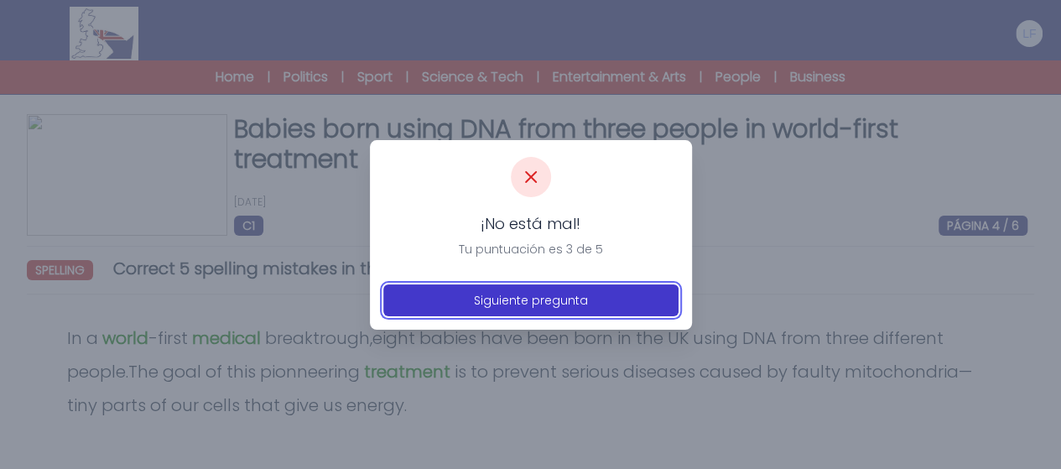
click at [491, 313] on button "Siguiente pregunta" at bounding box center [530, 300] width 295 height 32
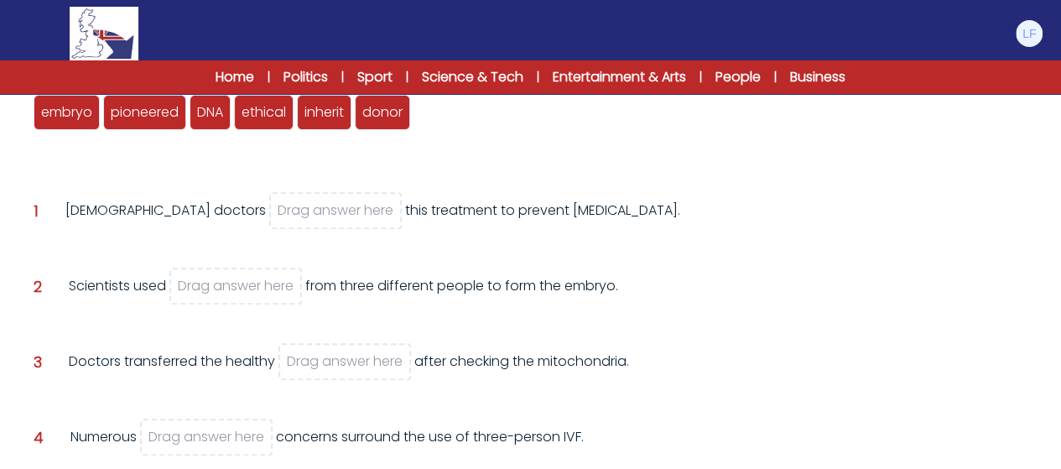
scroll to position [235, 0]
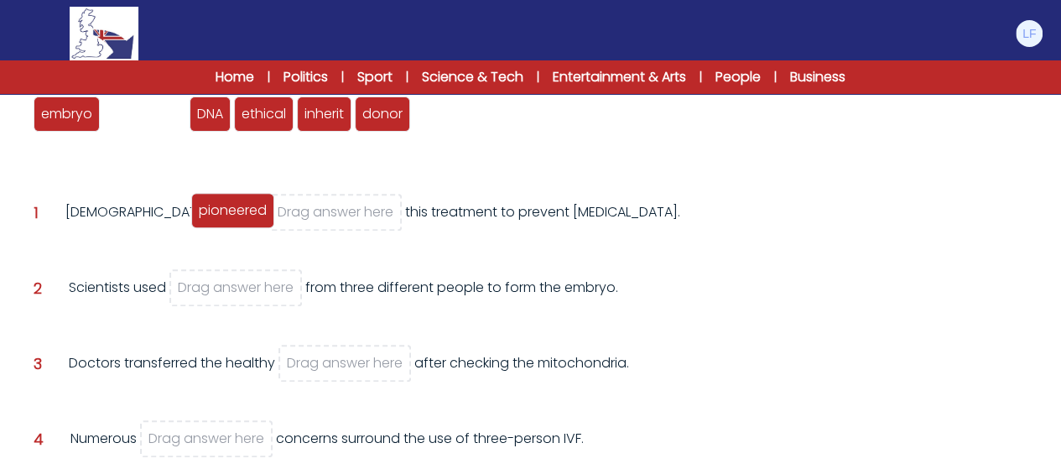
drag, startPoint x: 145, startPoint y: 109, endPoint x: 236, endPoint y: 212, distance: 137.8
click at [236, 212] on span "pioneered" at bounding box center [233, 209] width 68 height 19
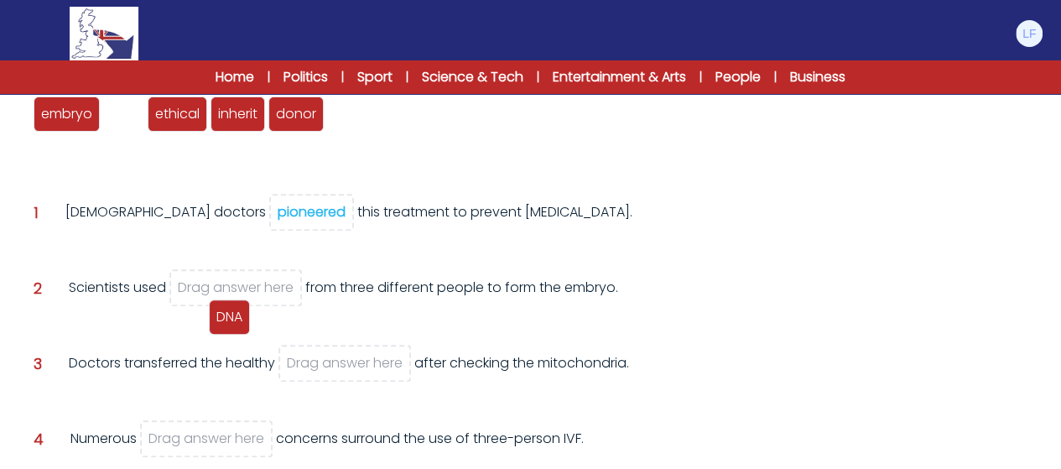
drag, startPoint x: 134, startPoint y: 116, endPoint x: 240, endPoint y: 319, distance: 228.7
click at [240, 319] on span "DNA" at bounding box center [229, 316] width 26 height 19
drag, startPoint x: 117, startPoint y: 117, endPoint x: 212, endPoint y: 286, distance: 194.1
click at [212, 286] on span "DNA" at bounding box center [218, 279] width 26 height 19
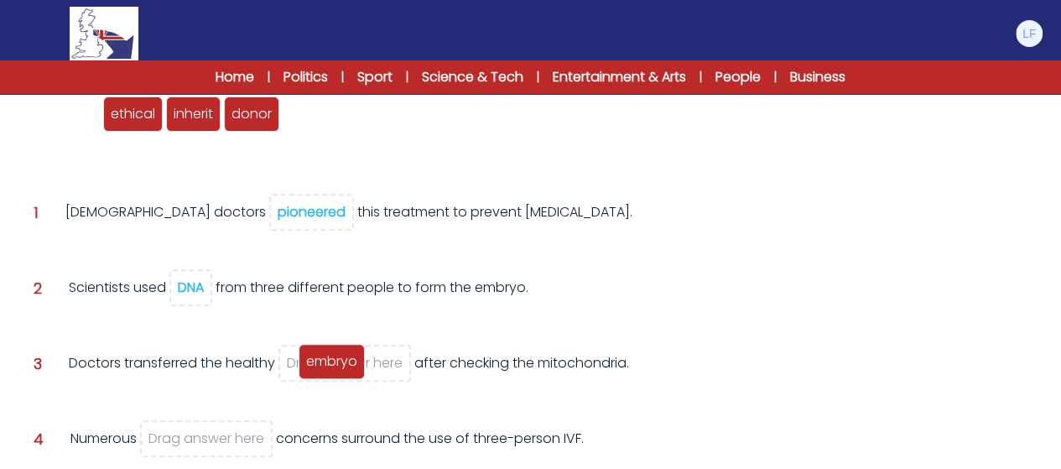
drag, startPoint x: 80, startPoint y: 115, endPoint x: 345, endPoint y: 362, distance: 362.4
click at [345, 362] on span "embryo" at bounding box center [331, 360] width 51 height 19
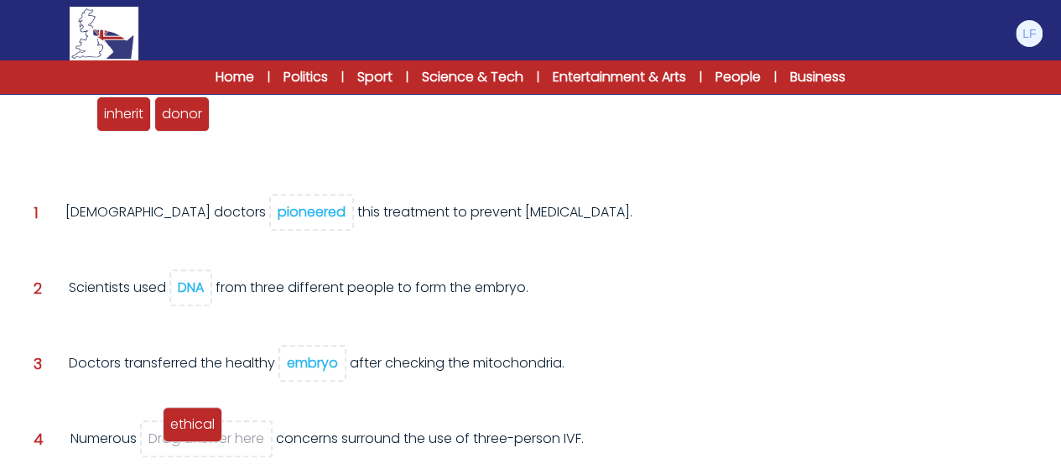
drag, startPoint x: 60, startPoint y: 110, endPoint x: 189, endPoint y: 420, distance: 336.0
click at [189, 420] on span "ethical" at bounding box center [192, 423] width 44 height 19
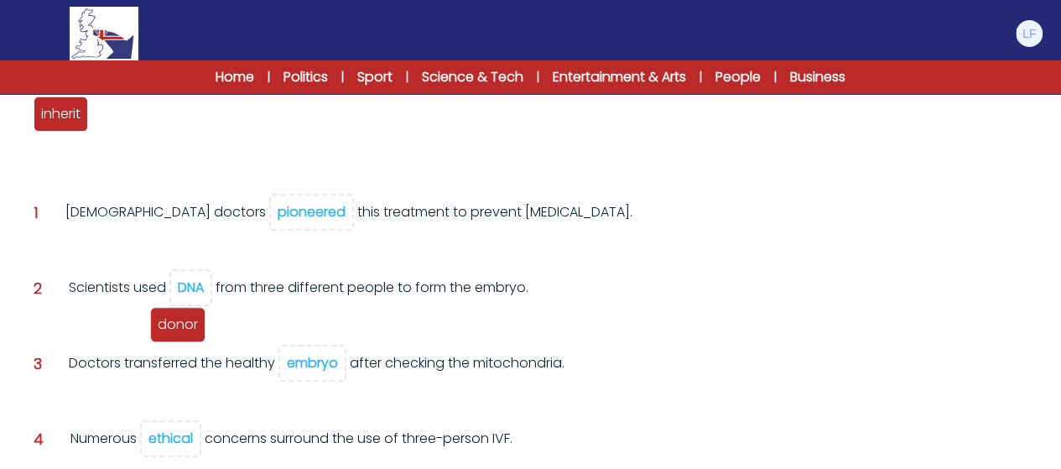
drag, startPoint x: 129, startPoint y: 106, endPoint x: 194, endPoint y: 322, distance: 224.9
click at [194, 322] on span "donor" at bounding box center [178, 323] width 40 height 19
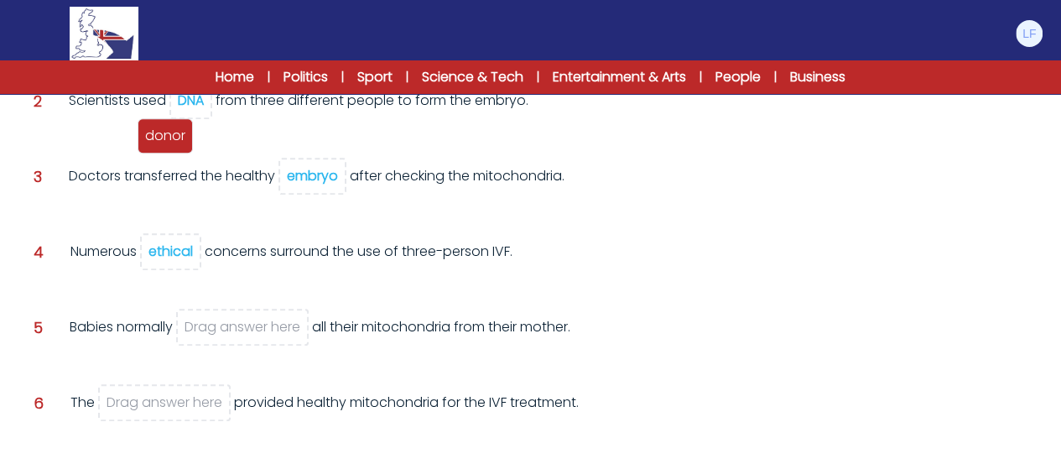
scroll to position [503, 0]
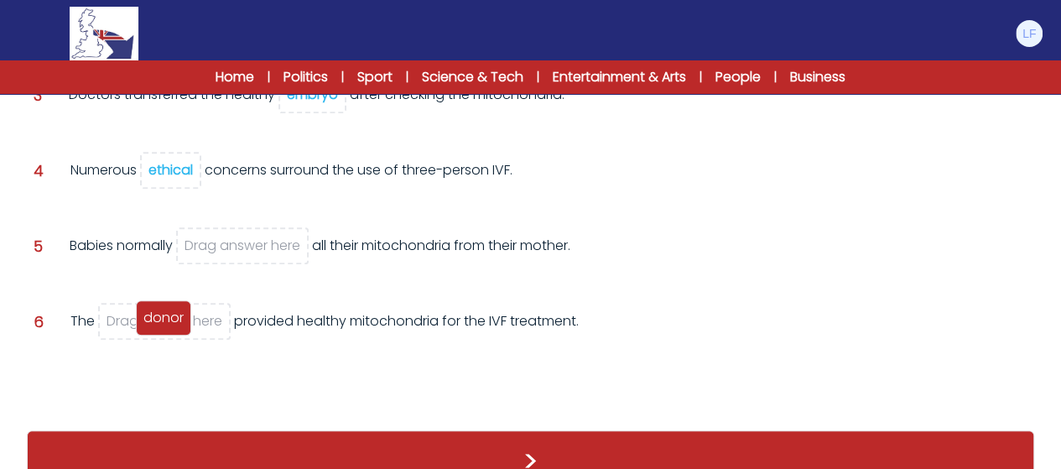
drag, startPoint x: 143, startPoint y: 111, endPoint x: 188, endPoint y: 314, distance: 208.5
click at [188, 314] on div "donor" at bounding box center [163, 317] width 55 height 35
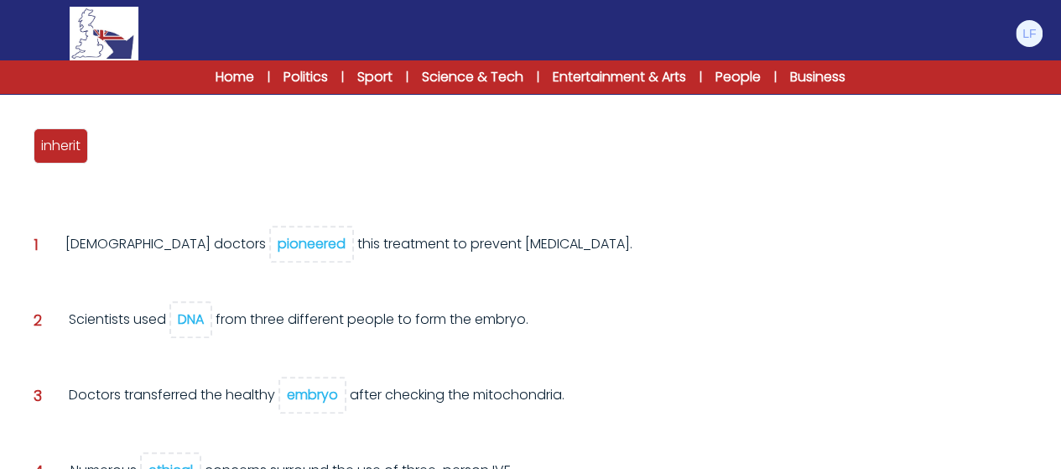
scroll to position [201, 0]
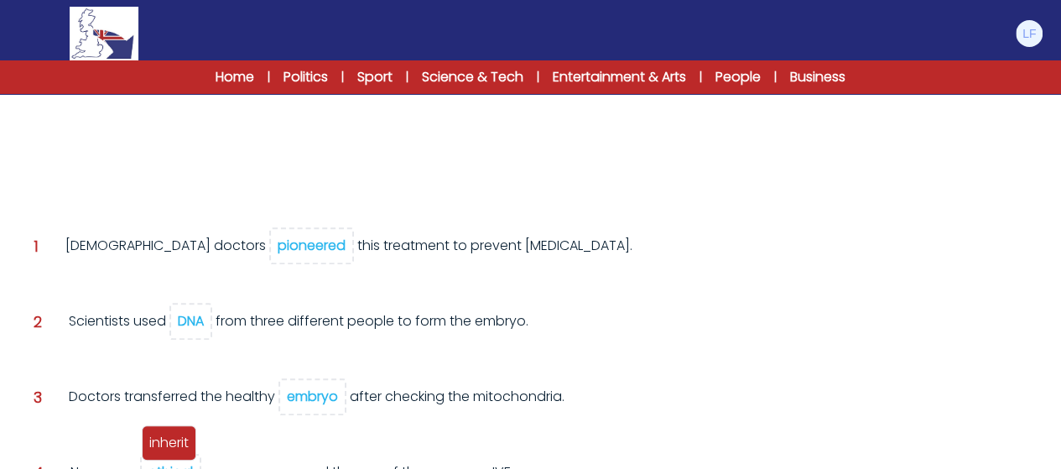
drag, startPoint x: 149, startPoint y: 420, endPoint x: 148, endPoint y: 444, distance: 24.4
click at [149, 444] on span "inherit" at bounding box center [168, 442] width 39 height 19
drag, startPoint x: 97, startPoint y: 263, endPoint x: 117, endPoint y: 327, distance: 66.8
click at [117, 327] on div "embryo pioneered DNA ethical inherit donor Question 1 pioneered" at bounding box center [530, 410] width 1007 height 609
click at [97, 211] on div "embryo pioneered DNA ethical inherit donor Question 1 pioneered" at bounding box center [530, 410] width 1007 height 609
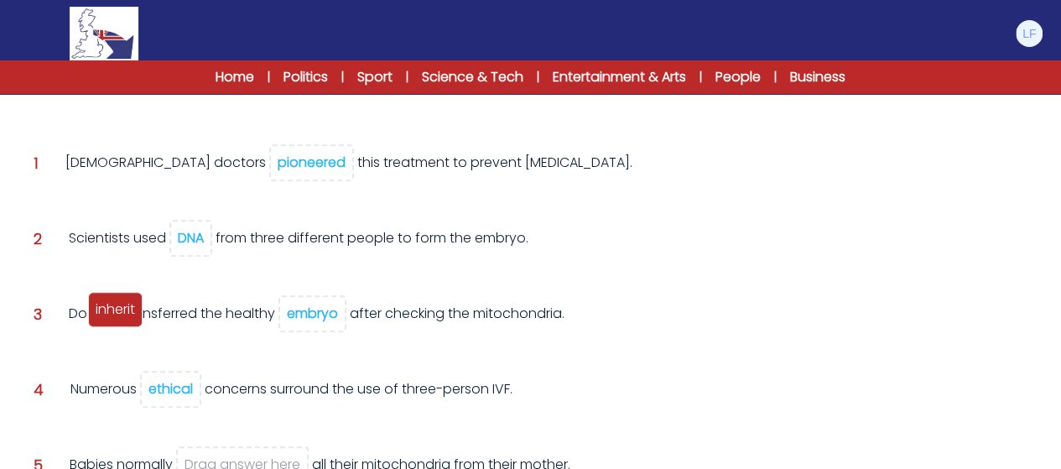
scroll to position [335, 0]
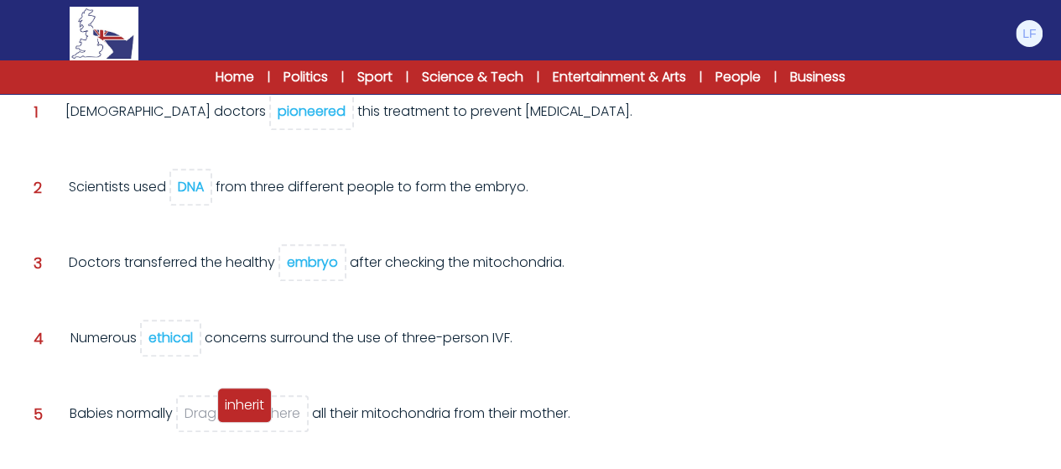
drag, startPoint x: 66, startPoint y: 158, endPoint x: 250, endPoint y: 415, distance: 316.2
click at [250, 415] on div "inherit" at bounding box center [244, 404] width 54 height 35
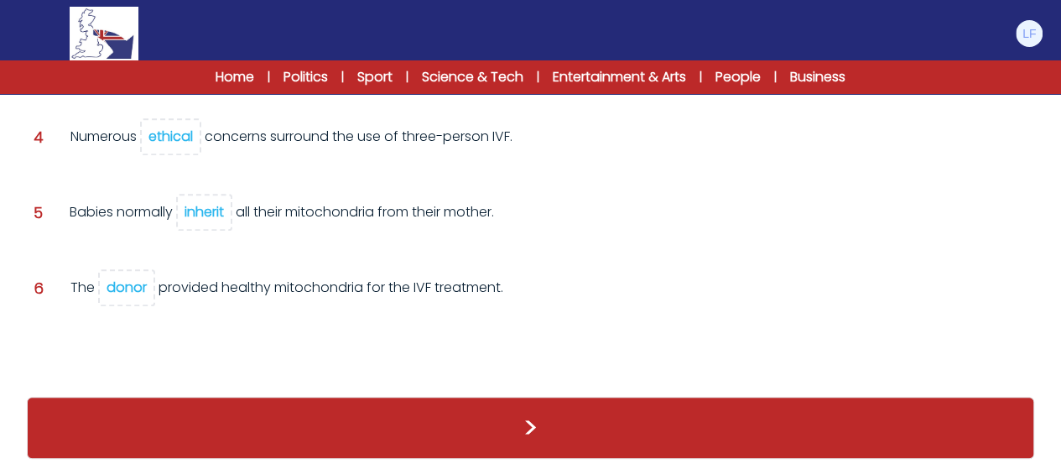
scroll to position [503, 0]
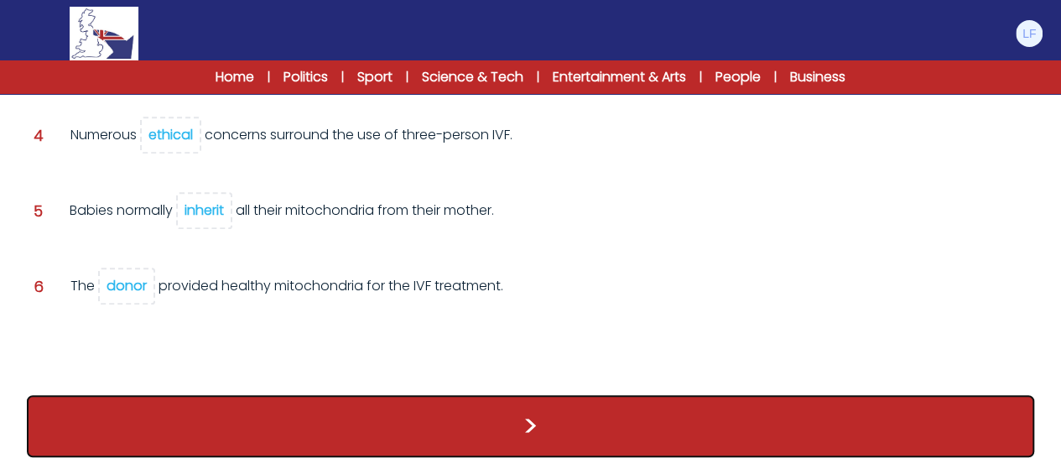
click at [302, 412] on button ">" at bounding box center [530, 426] width 1007 height 62
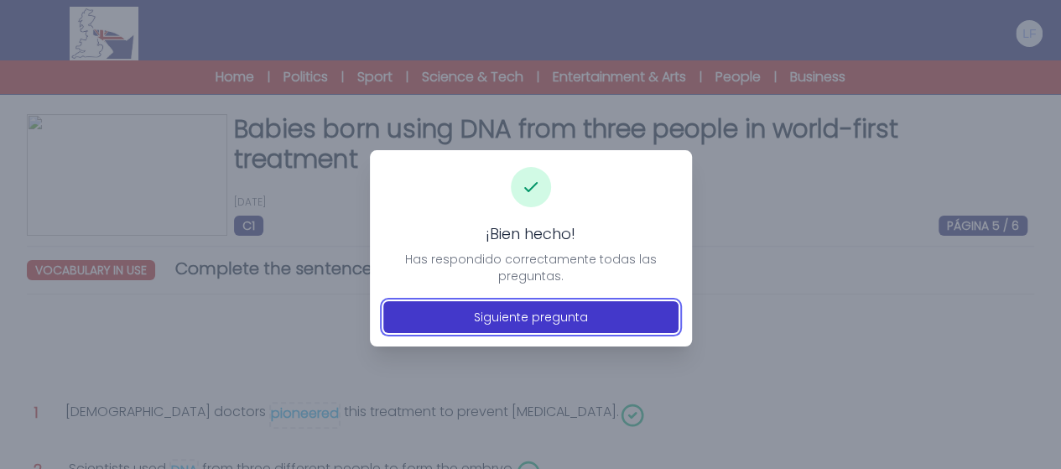
click at [468, 319] on button "Siguiente pregunta" at bounding box center [530, 317] width 295 height 32
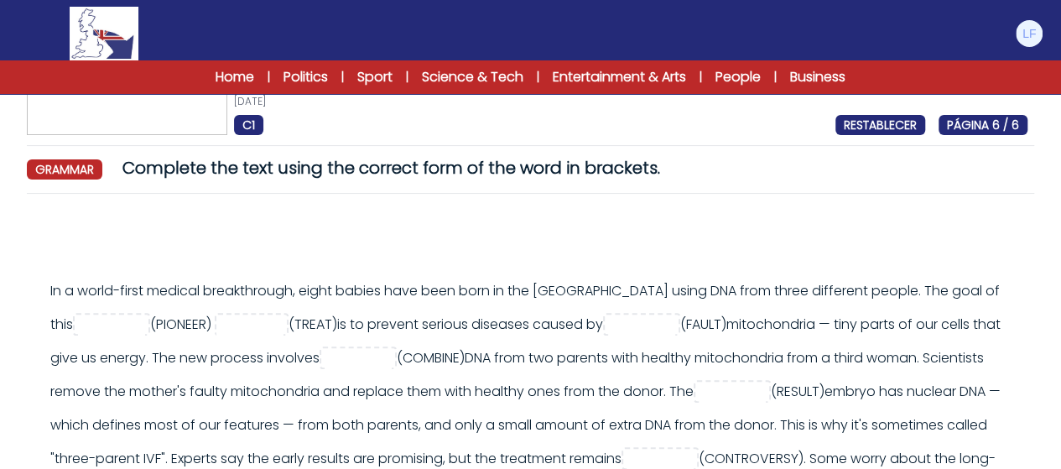
scroll to position [134, 0]
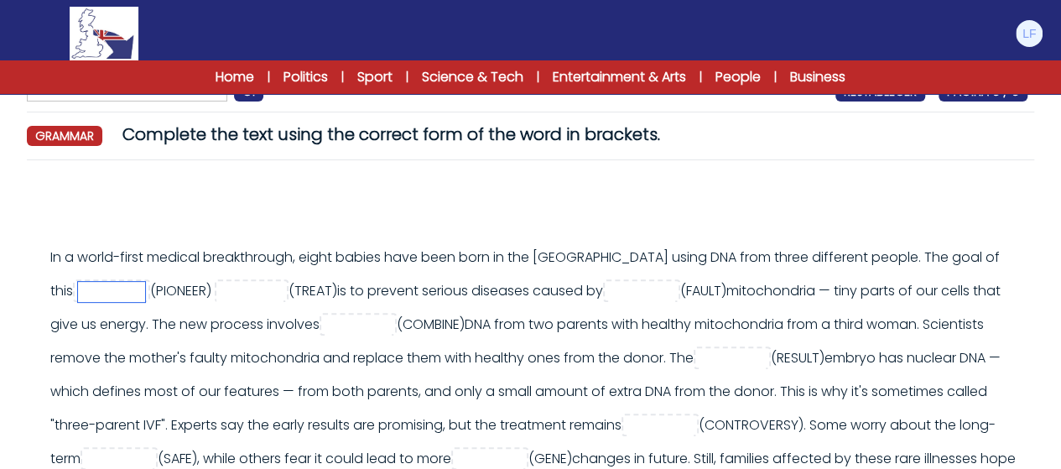
click at [145, 282] on input "text" at bounding box center [111, 292] width 67 height 20
type input "**********"
click at [216, 291] on input "text" at bounding box center [249, 292] width 67 height 20
type input "*********"
type input "******"
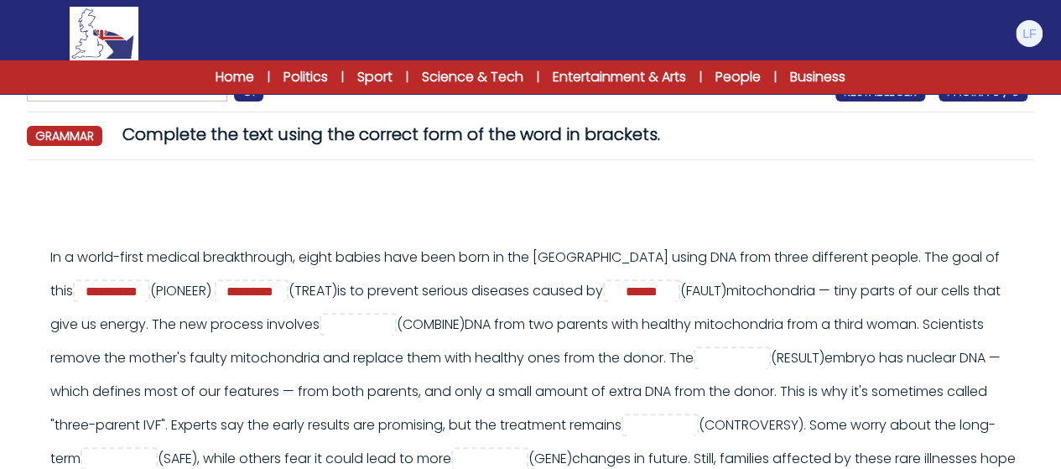
click at [519, 198] on div at bounding box center [540, 207] width 993 height 40
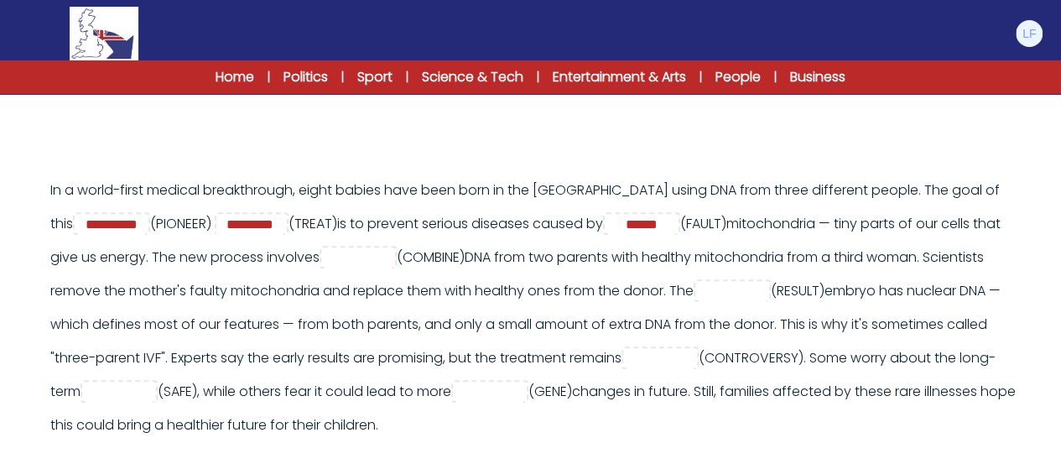
scroll to position [235, 0]
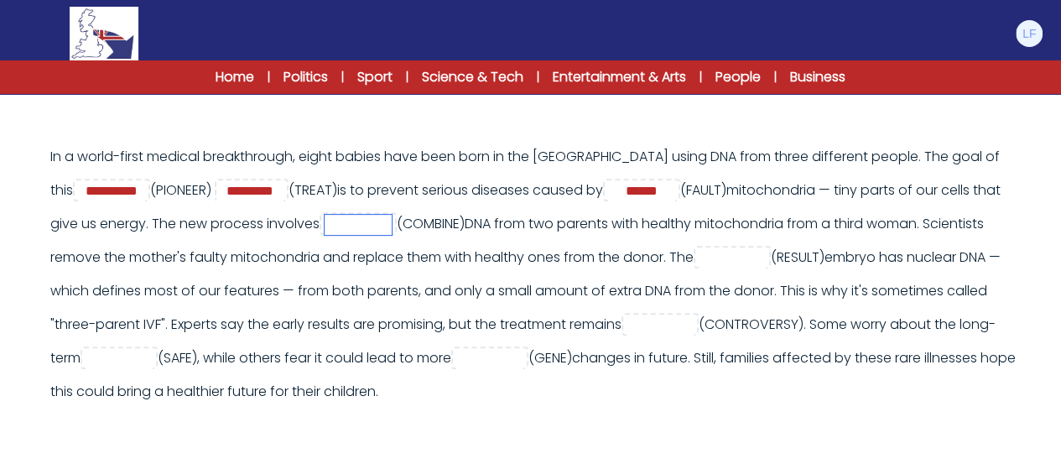
click at [324, 220] on input "text" at bounding box center [357, 225] width 67 height 20
type input "*"
type input "**********"
type input "*********"
type input "**********"
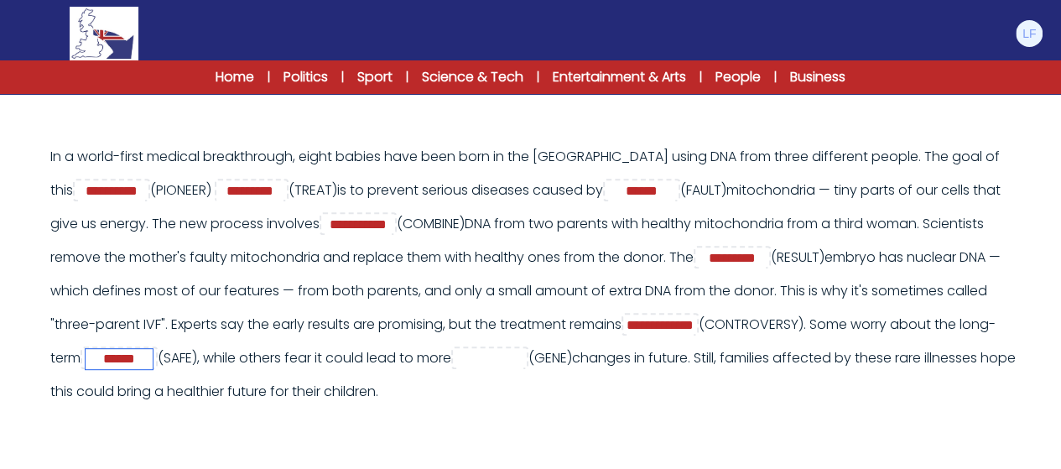
type input "******"
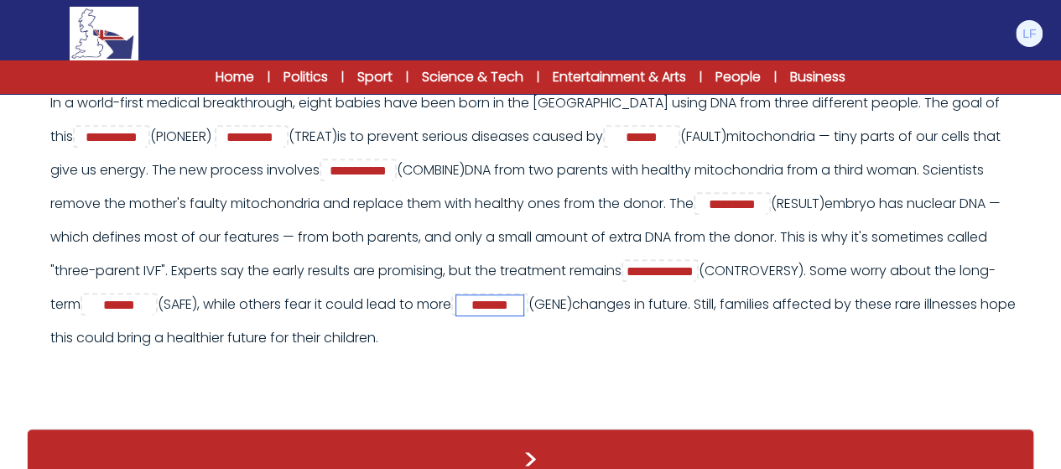
scroll to position [339, 0]
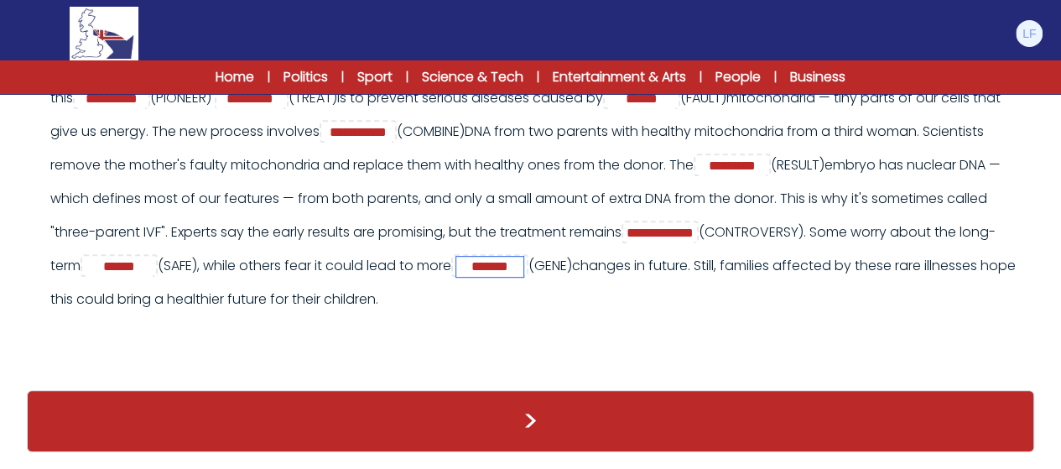
type input "*******"
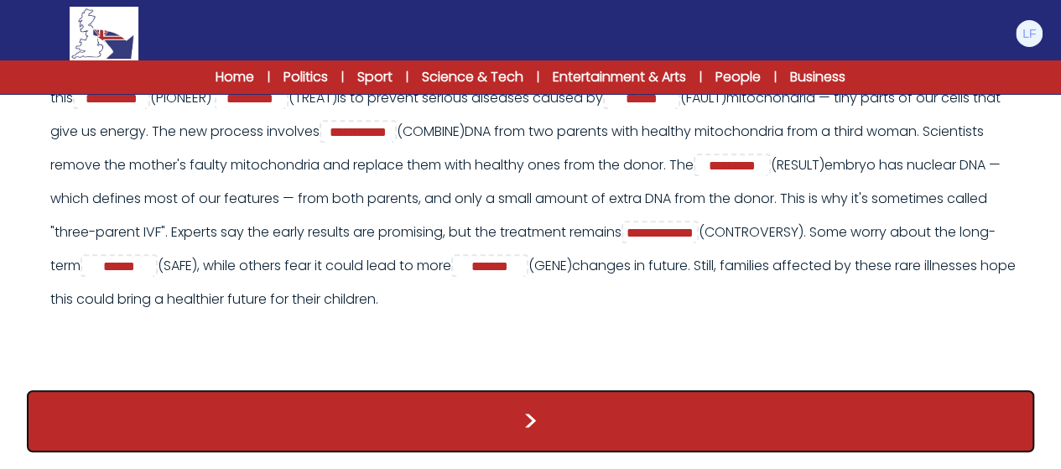
click at [635, 433] on button ">" at bounding box center [530, 421] width 1007 height 62
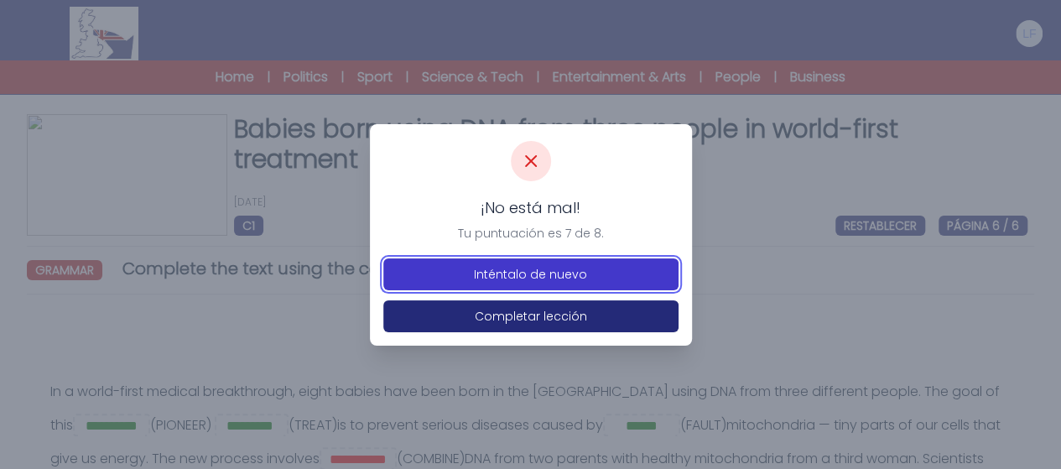
click at [609, 271] on button "Inténtalo de nuevo" at bounding box center [530, 274] width 295 height 32
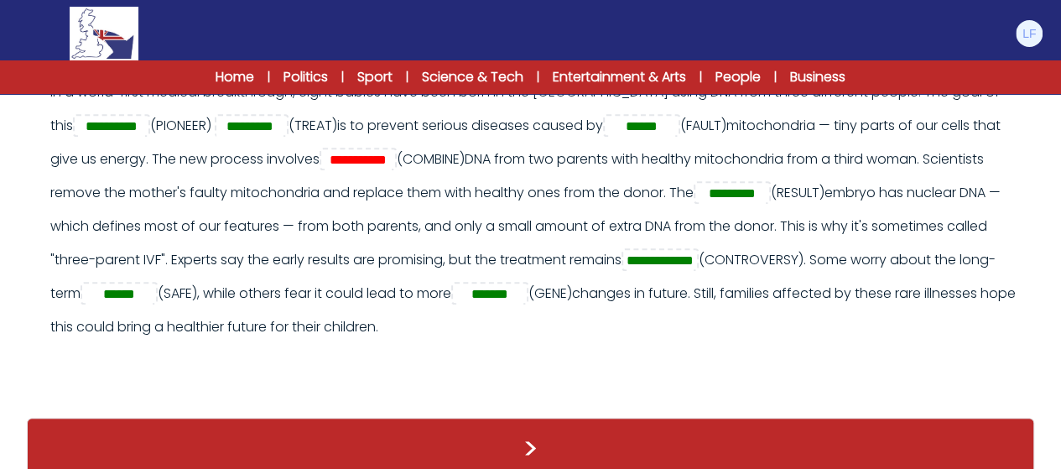
scroll to position [302, 0]
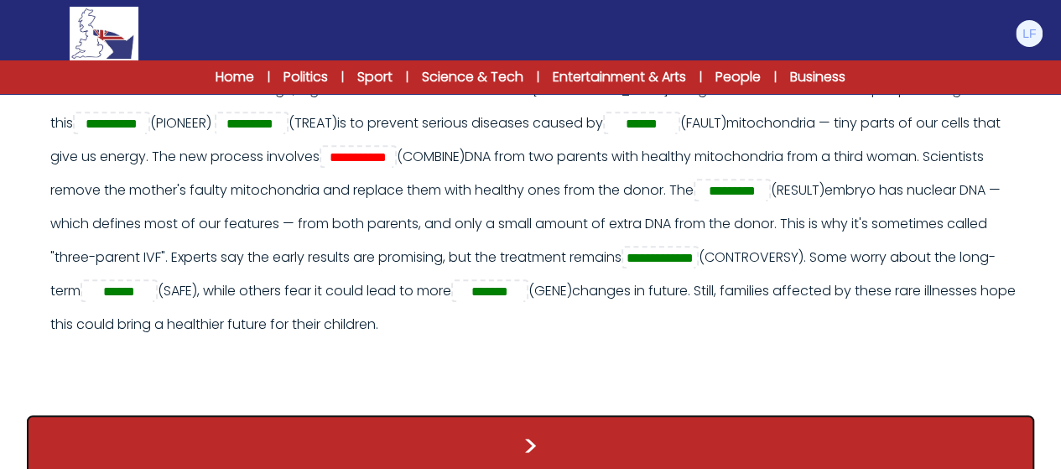
click at [540, 440] on button ">" at bounding box center [530, 446] width 1007 height 62
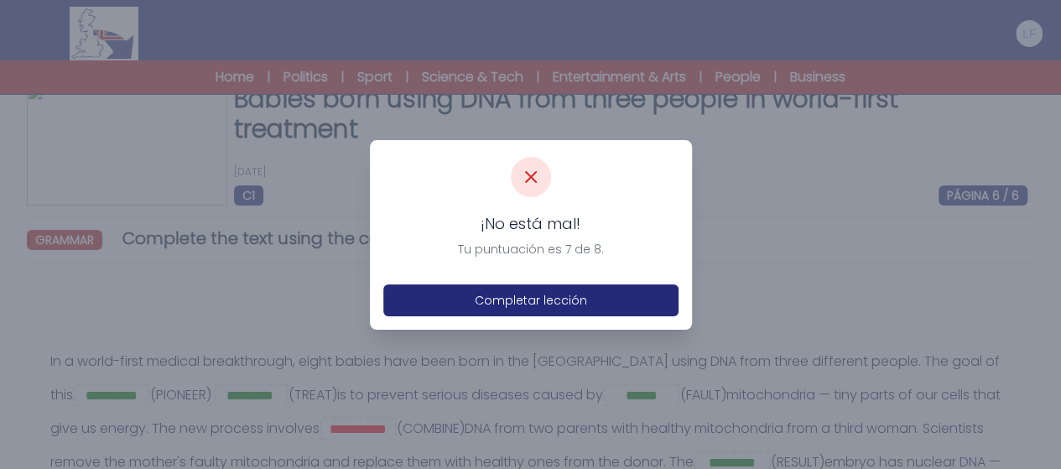
scroll to position [34, 0]
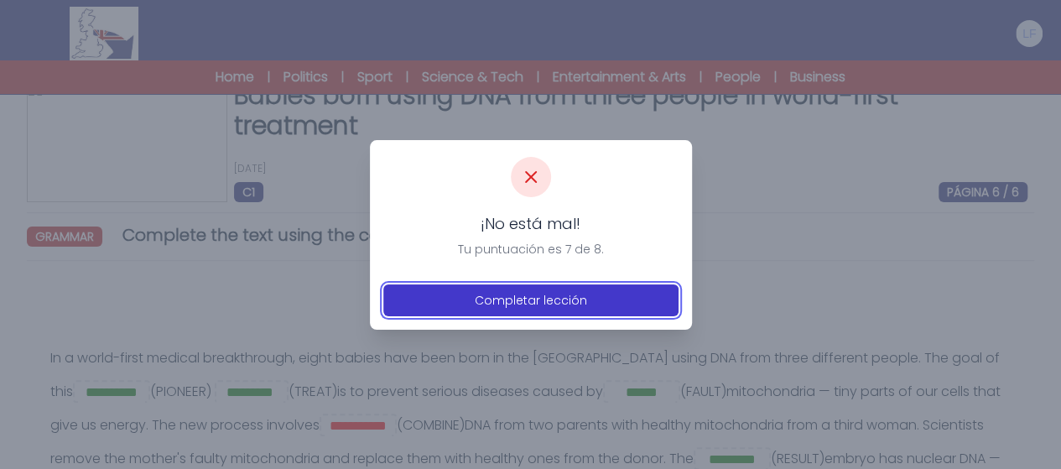
click at [533, 288] on button "Completar lección" at bounding box center [530, 300] width 295 height 32
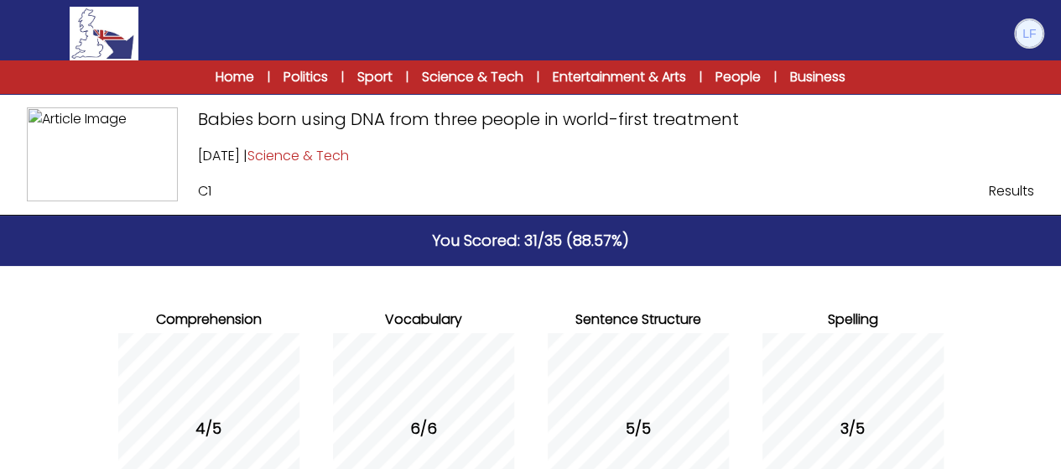
click at [1029, 29] on img at bounding box center [1028, 33] width 27 height 27
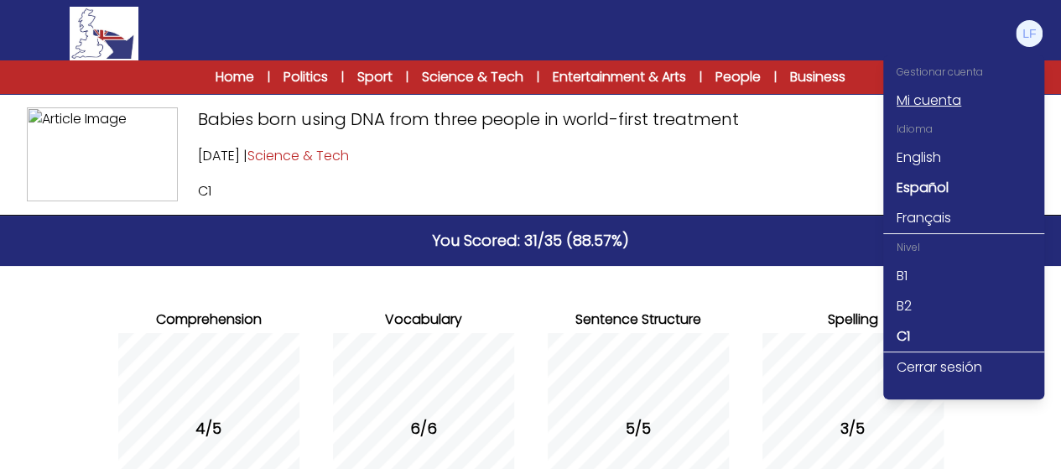
click at [947, 102] on link "Mi cuenta" at bounding box center [963, 101] width 161 height 30
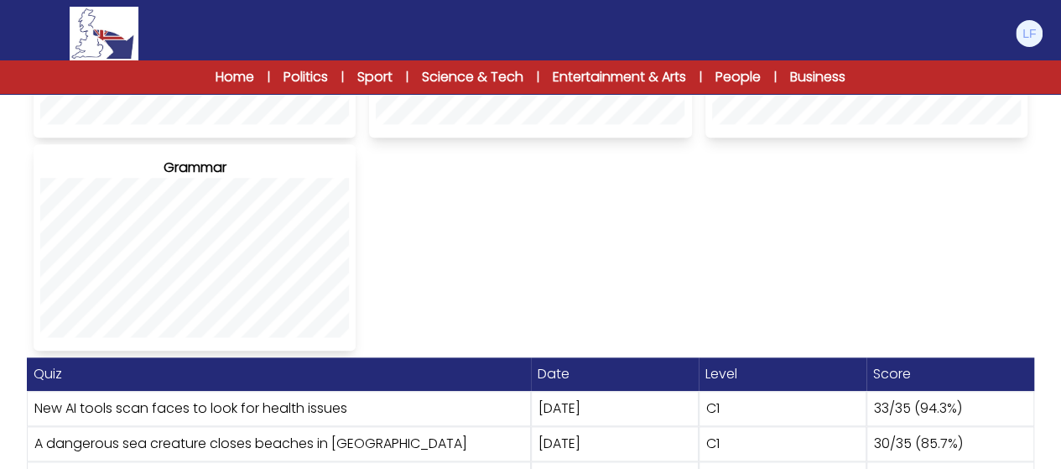
scroll to position [772, 0]
